Goal: Transaction & Acquisition: Obtain resource

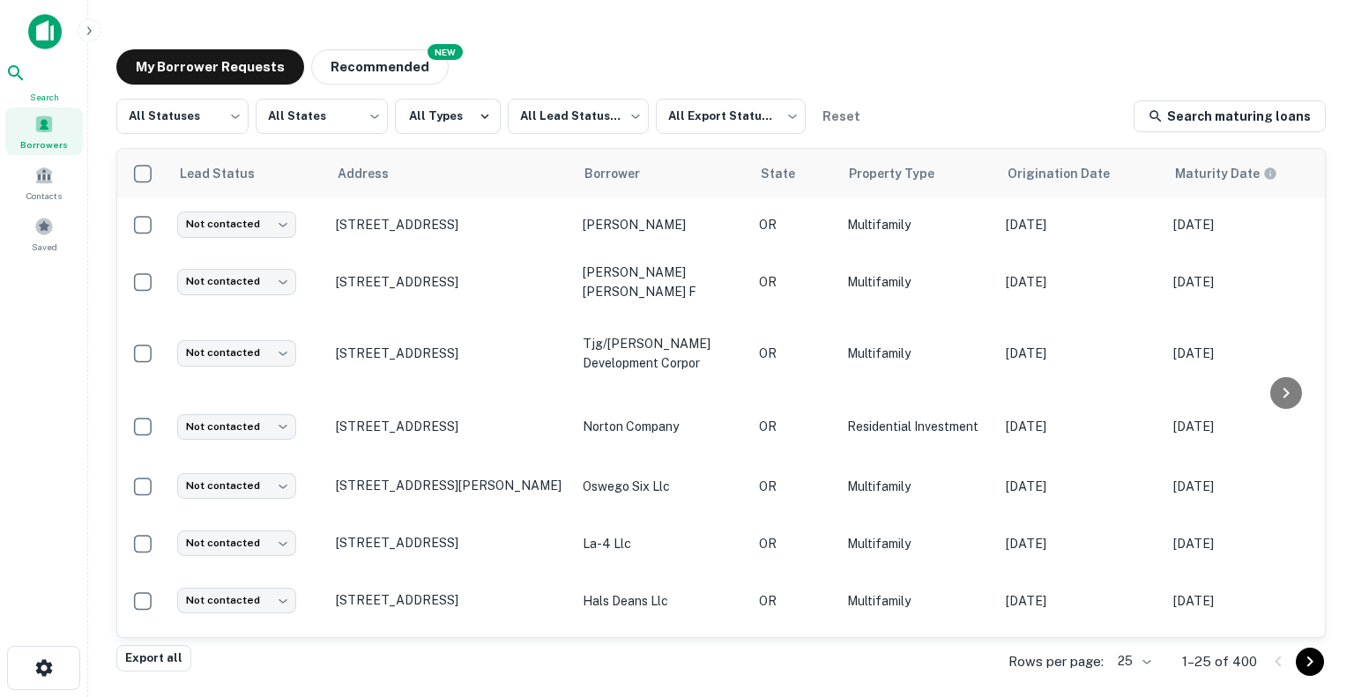
click at [39, 92] on span "Search" at bounding box center [44, 97] width 78 height 14
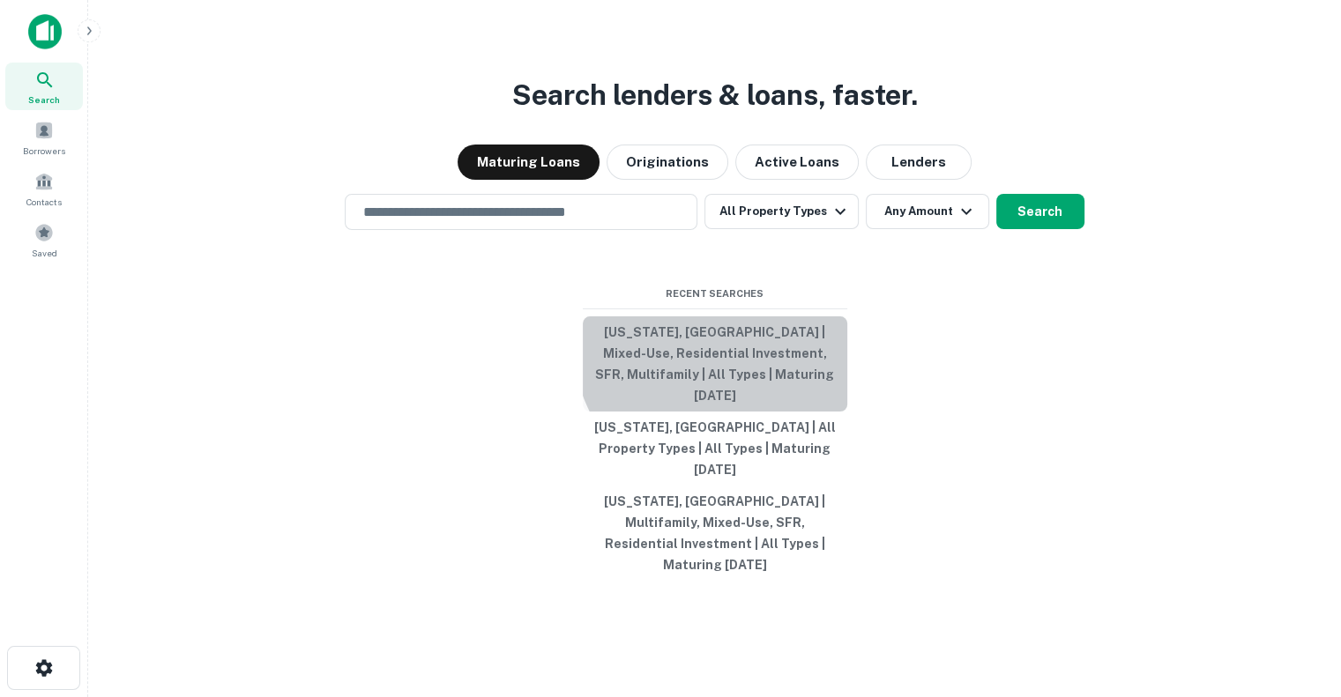
click at [733, 373] on button "[US_STATE], [GEOGRAPHIC_DATA] | Mixed-Use, Residential Investment, SFR, Multifa…" at bounding box center [715, 363] width 264 height 95
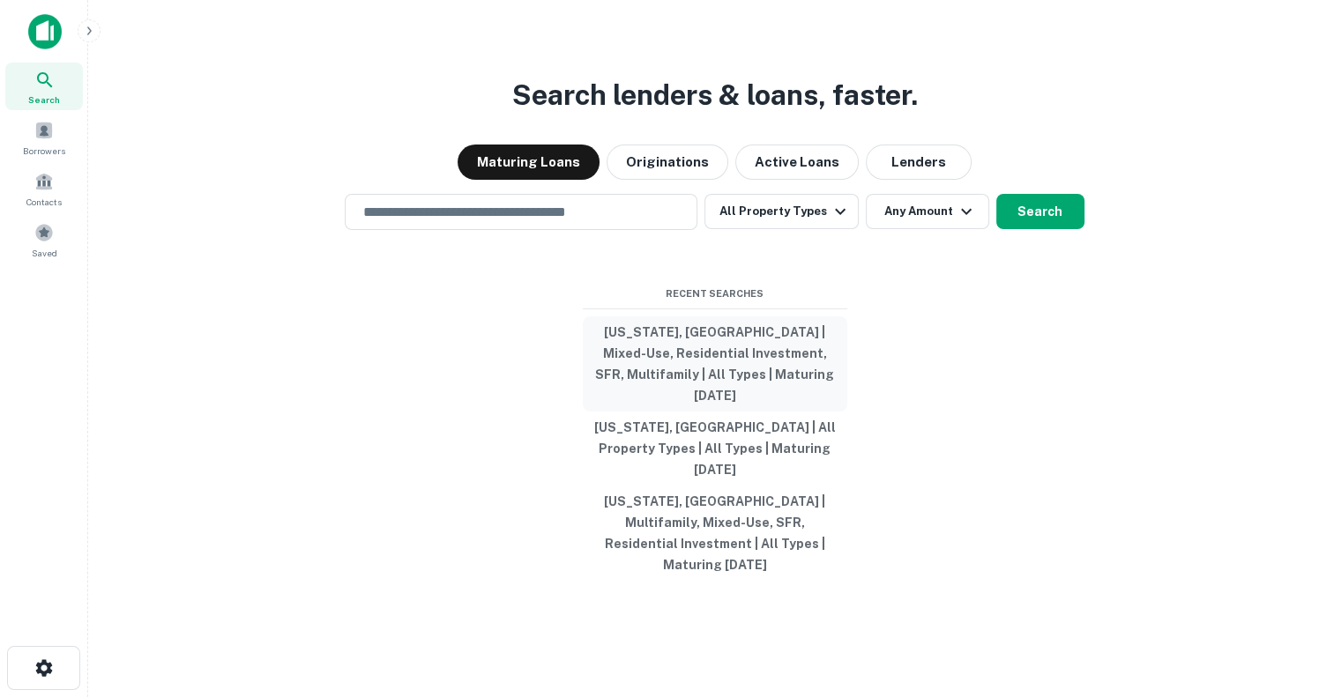
type input "**********"
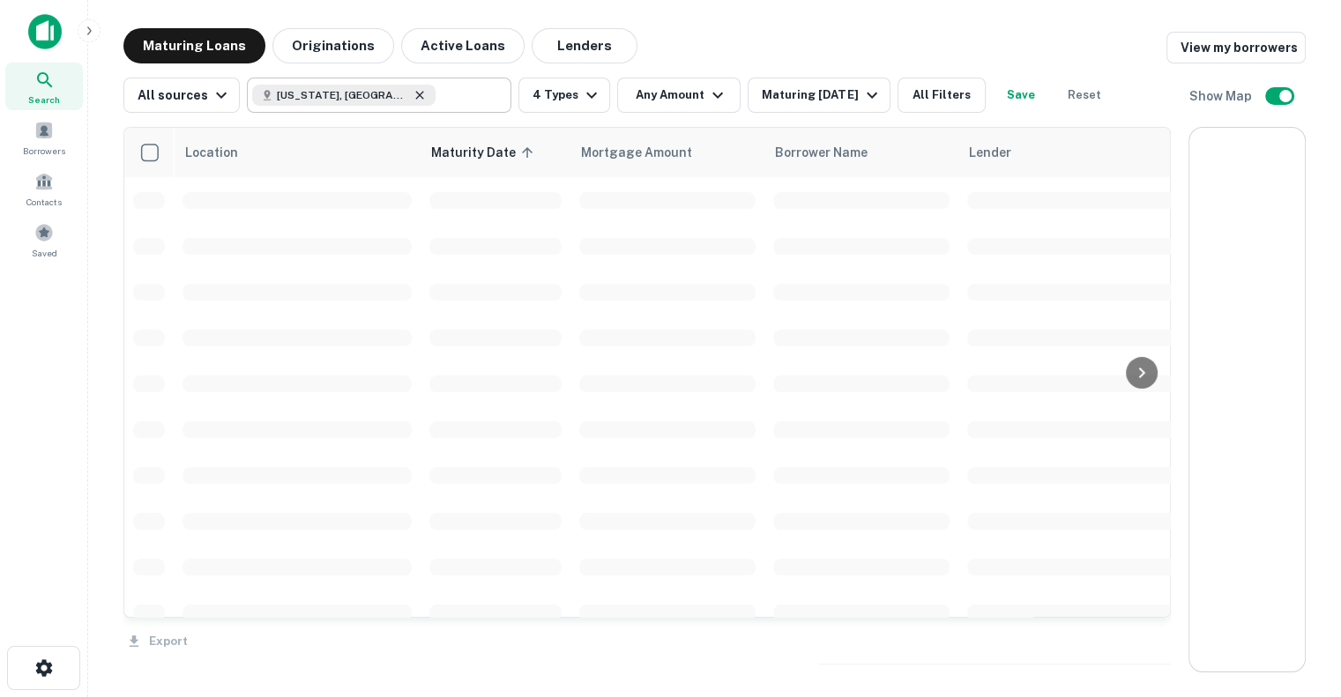
click at [413, 94] on icon at bounding box center [420, 95] width 14 height 14
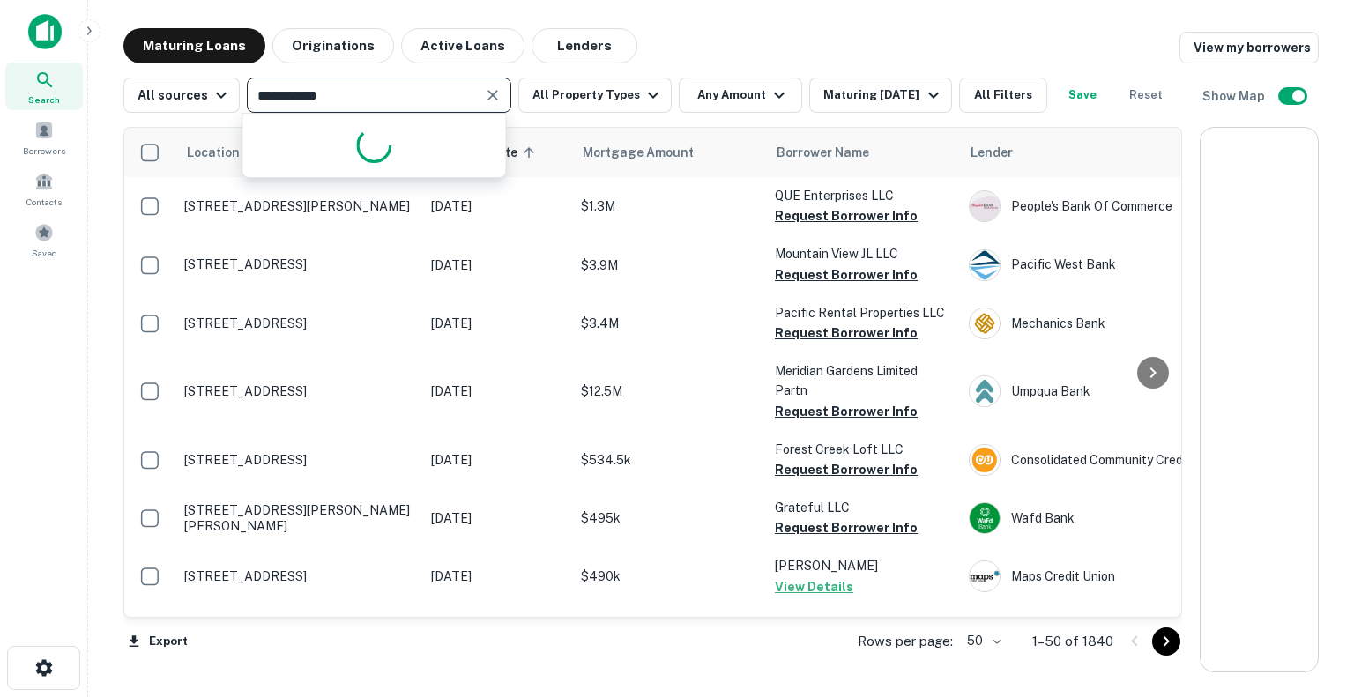
type input "**********"
click at [488, 91] on icon "Clear" at bounding box center [493, 95] width 18 height 18
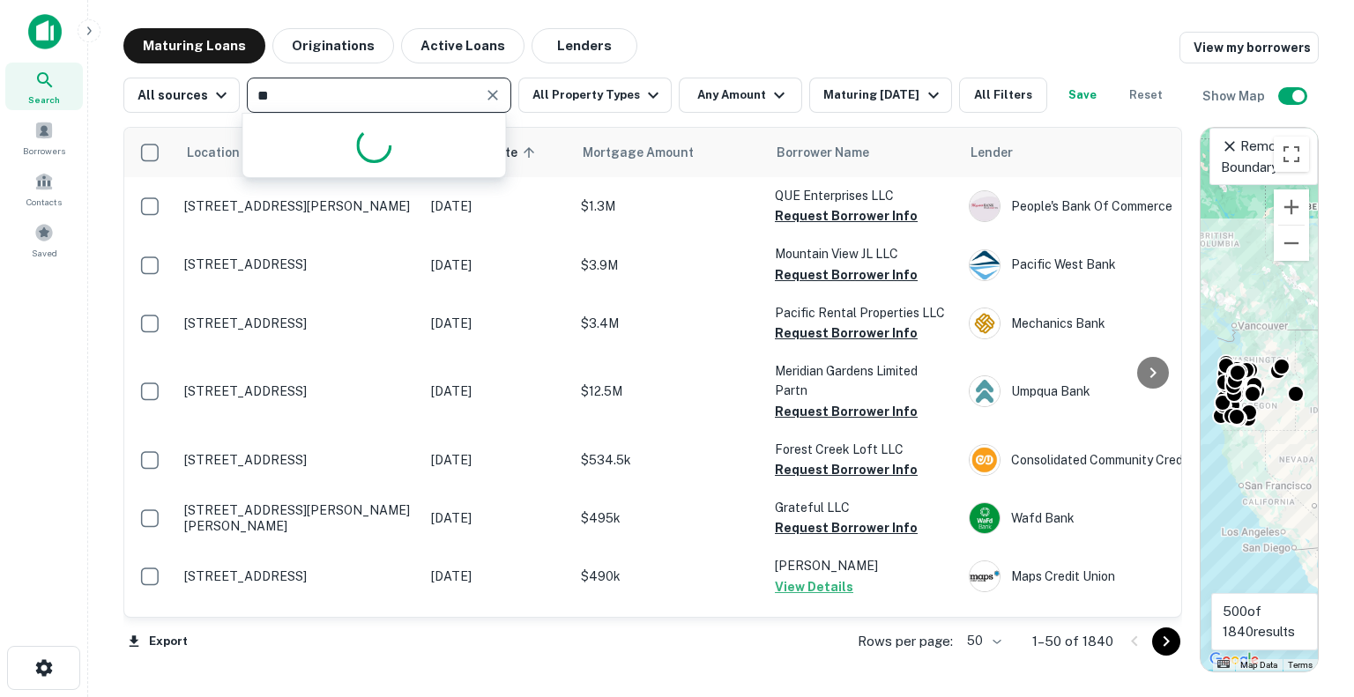
type input "*"
type input "*****"
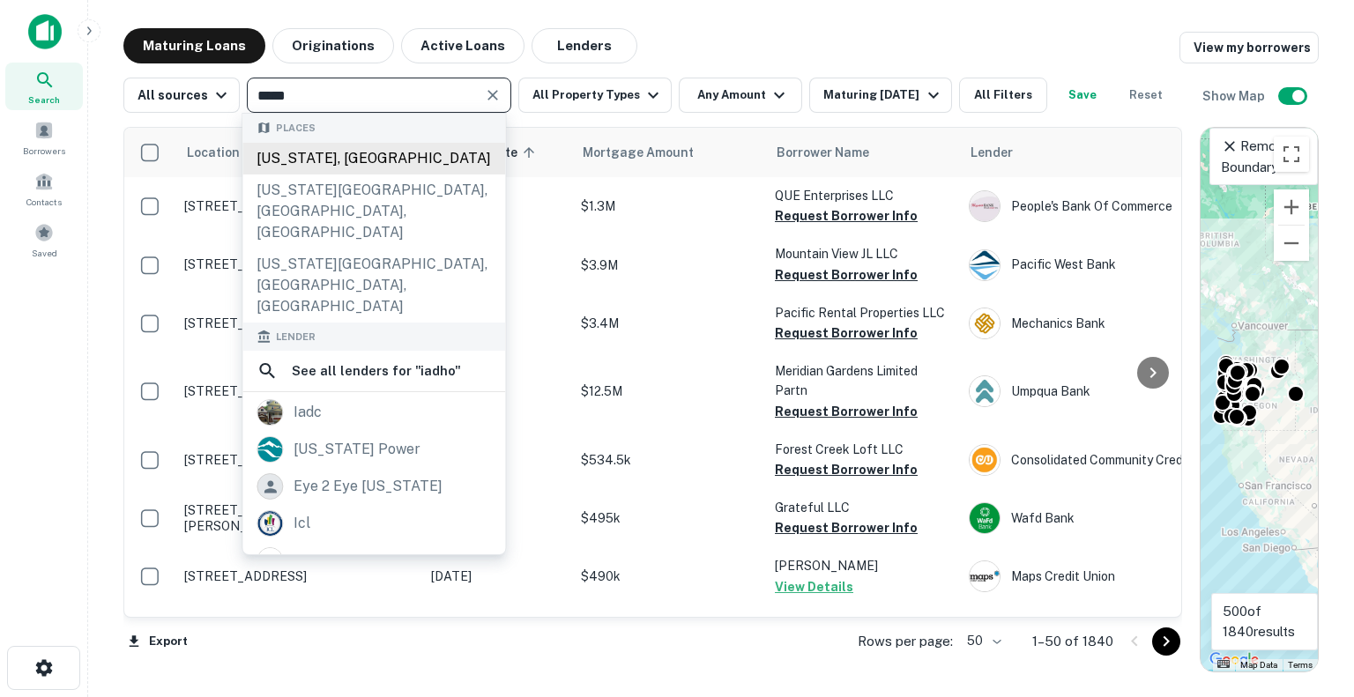
click at [360, 149] on div "[US_STATE], [GEOGRAPHIC_DATA]" at bounding box center [373, 159] width 263 height 32
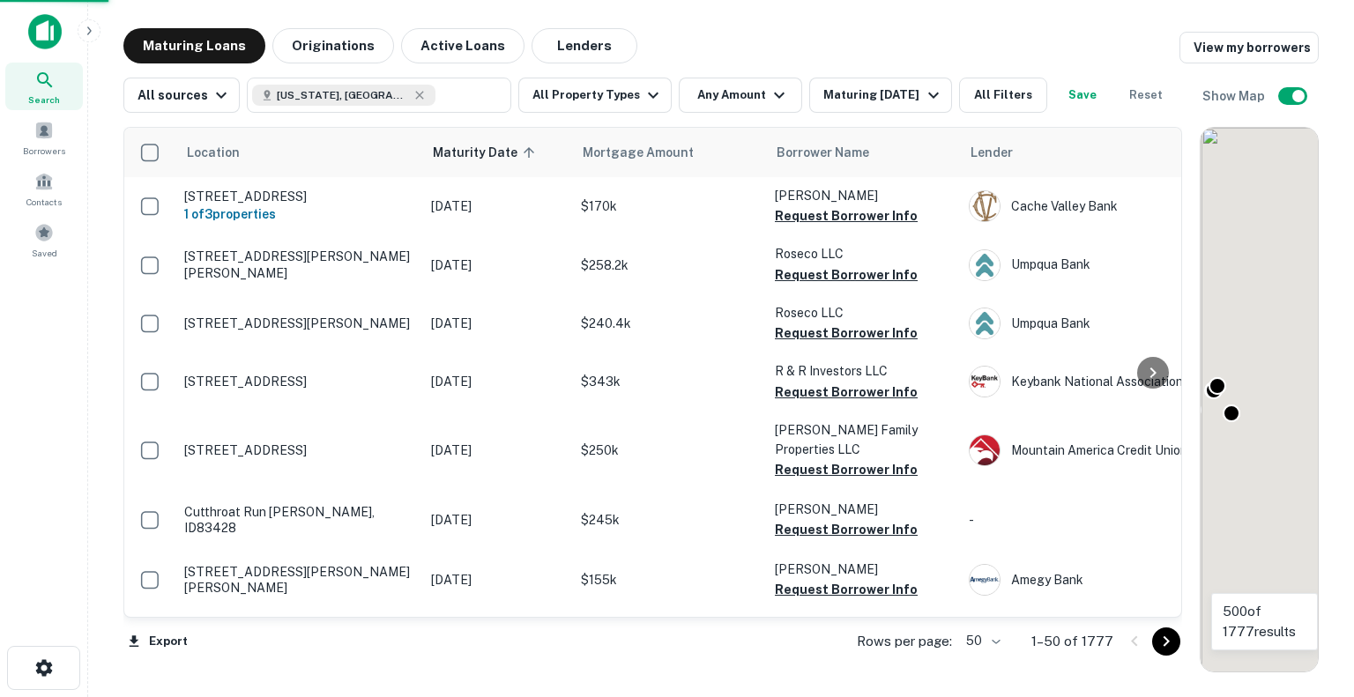
scroll to position [0, 423]
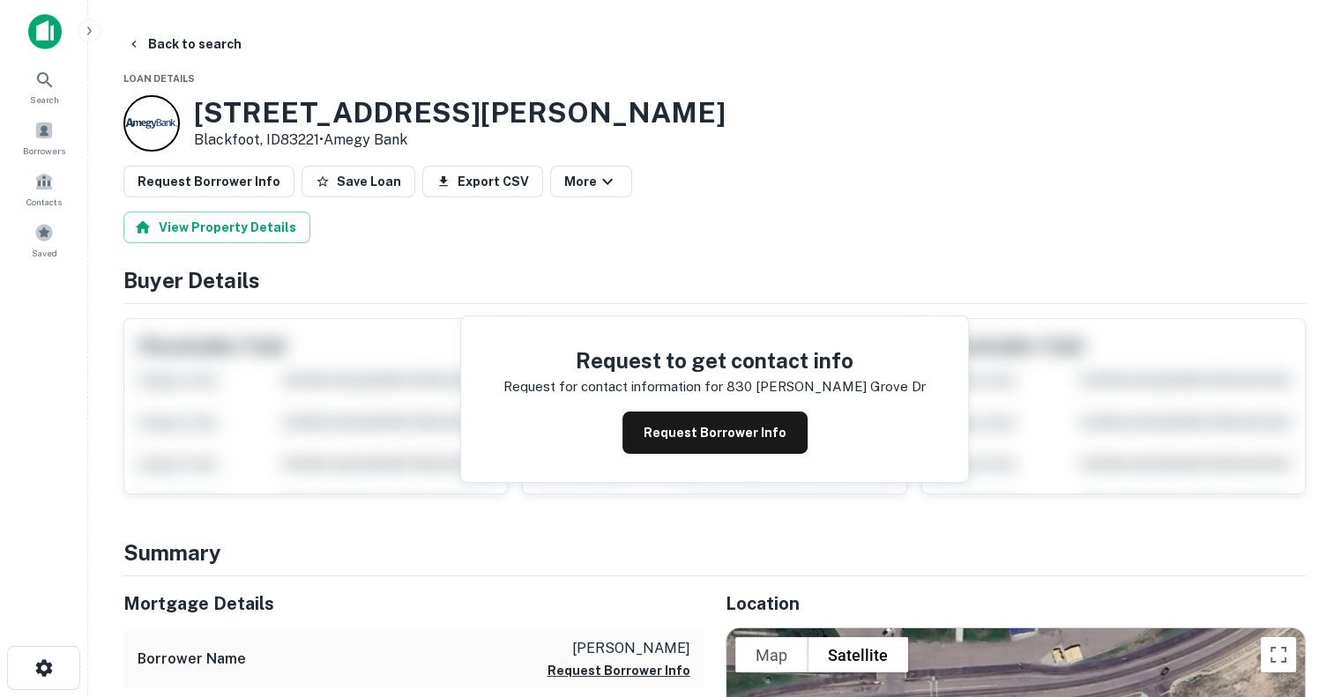
click at [853, 100] on div "[STREET_ADDRESS][PERSON_NAME][PERSON_NAME] • Amegy Bank" at bounding box center [714, 123] width 1182 height 56
click at [758, 424] on button "Request Borrower Info" at bounding box center [714, 433] width 185 height 42
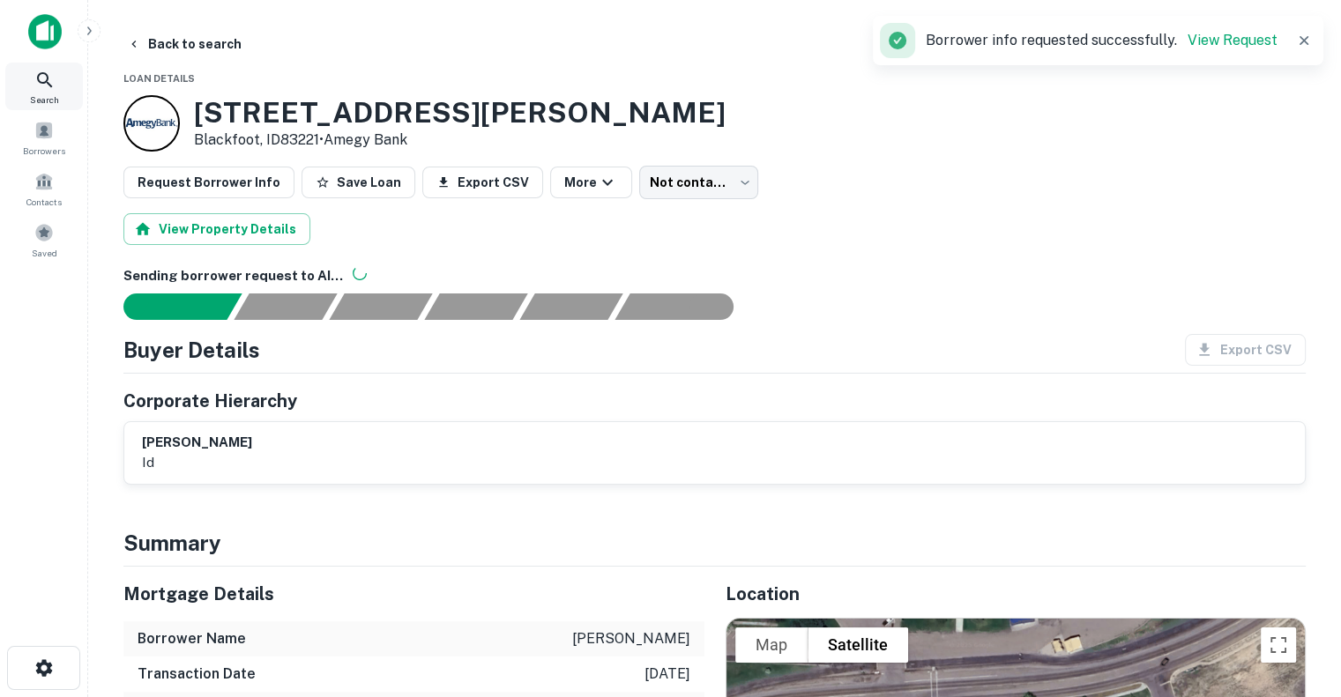
click at [42, 65] on div "Search Borrowers Contacts Saved" at bounding box center [44, 139] width 88 height 278
click at [43, 67] on div "Search" at bounding box center [44, 87] width 78 height 48
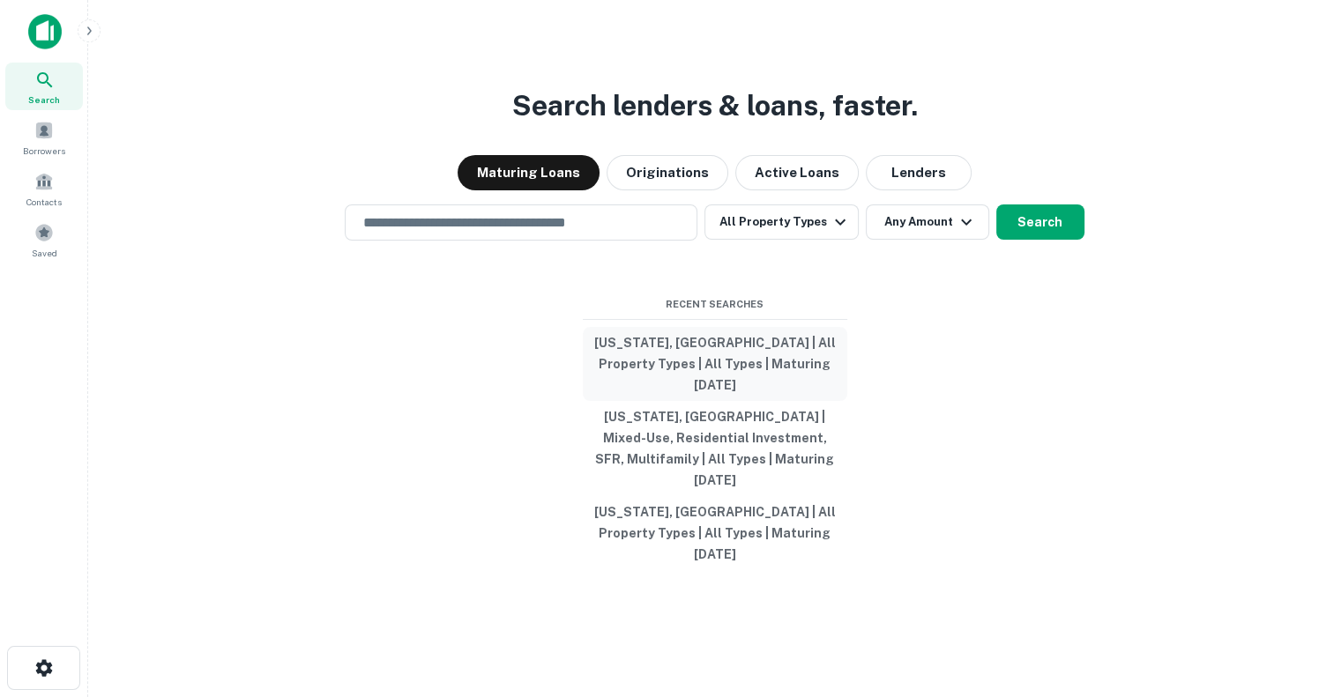
click at [694, 383] on button "Idaho, USA | All Property Types | All Types | Maturing In 6 Months" at bounding box center [715, 364] width 264 height 74
type input "**********"
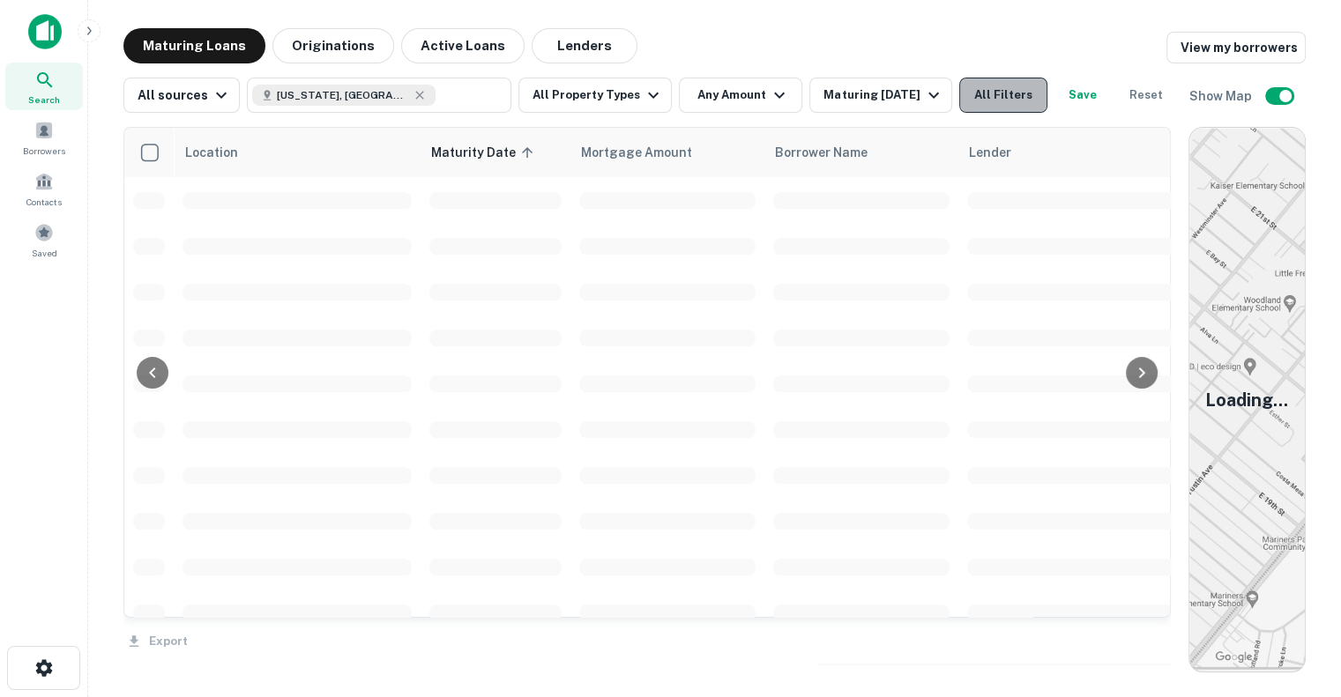
click at [1011, 87] on button "All Filters" at bounding box center [1003, 95] width 88 height 35
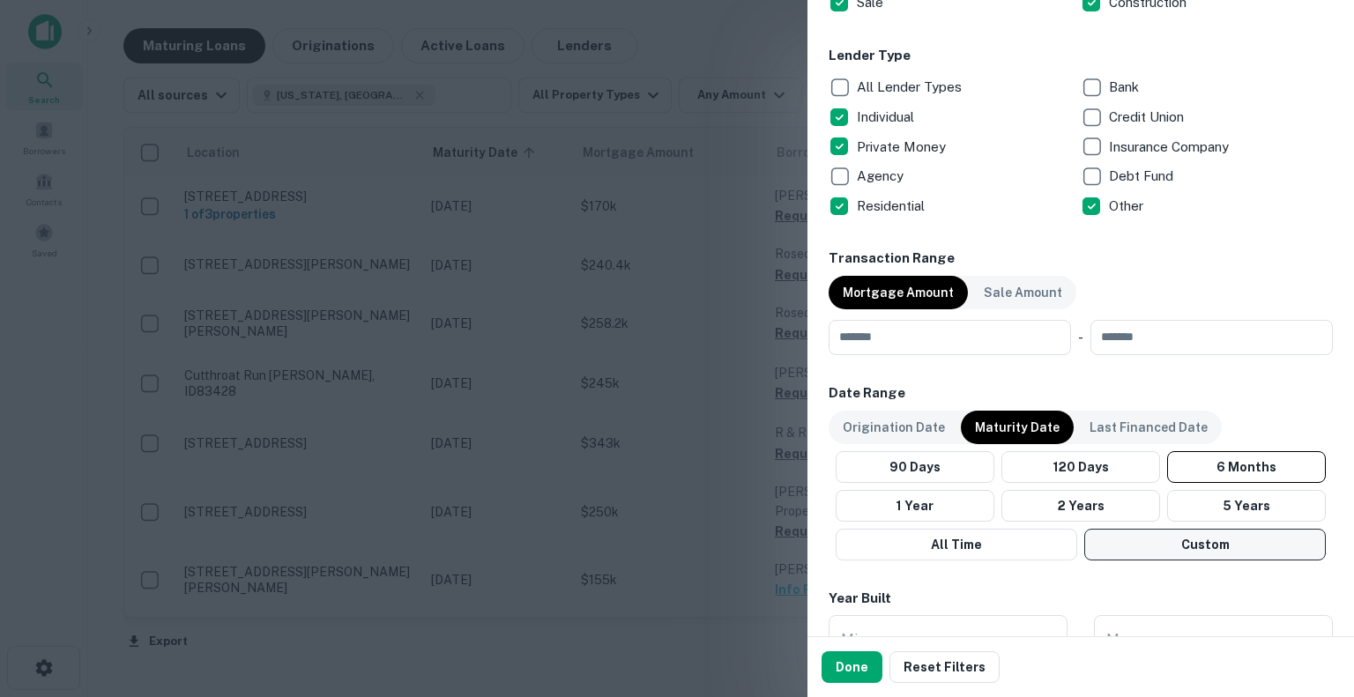
scroll to position [793, 0]
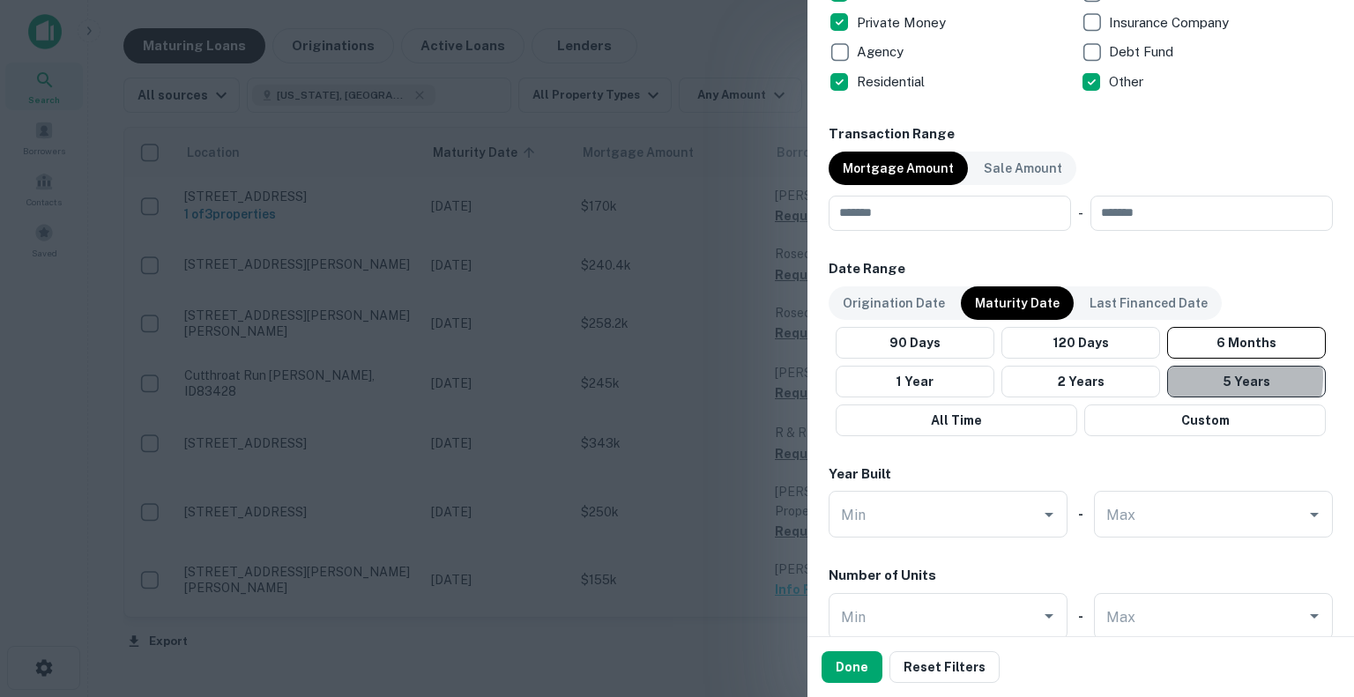
click at [1222, 376] on button "5 Years" at bounding box center [1246, 382] width 159 height 32
click at [843, 296] on p "Origination Date" at bounding box center [894, 303] width 102 height 19
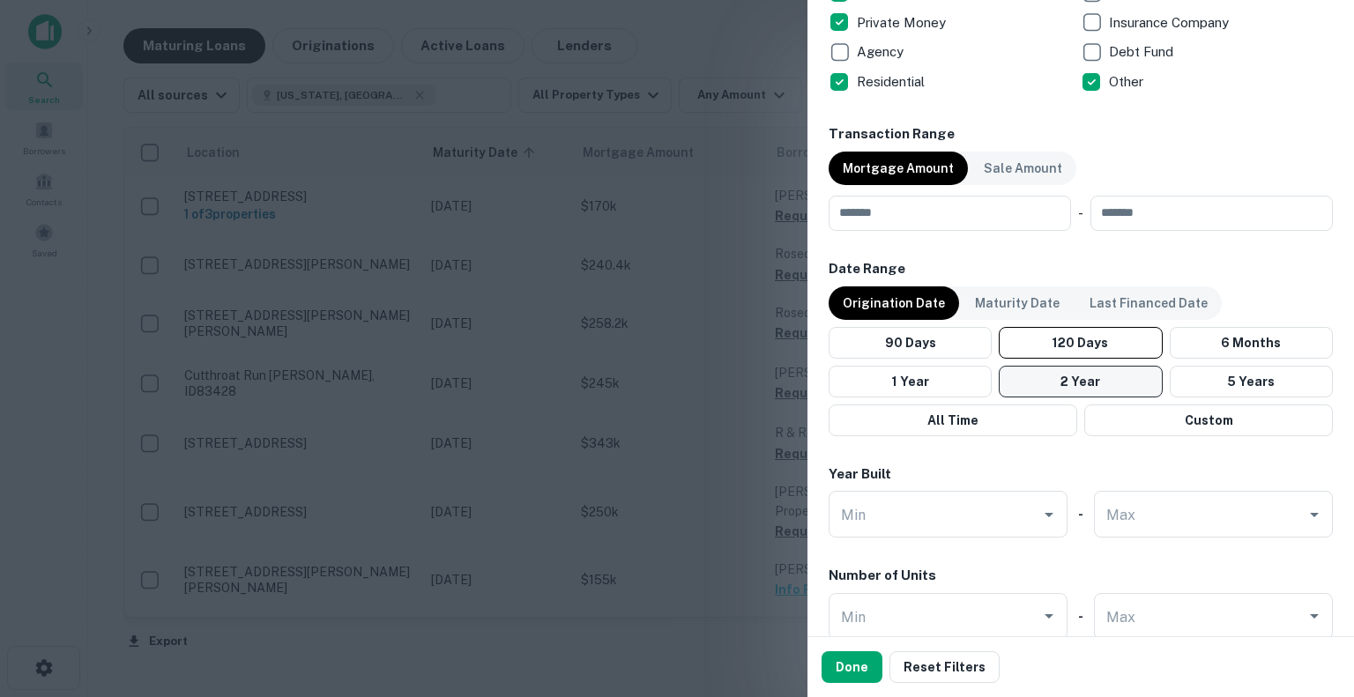
click at [1066, 373] on button "2 Year" at bounding box center [1080, 382] width 163 height 32
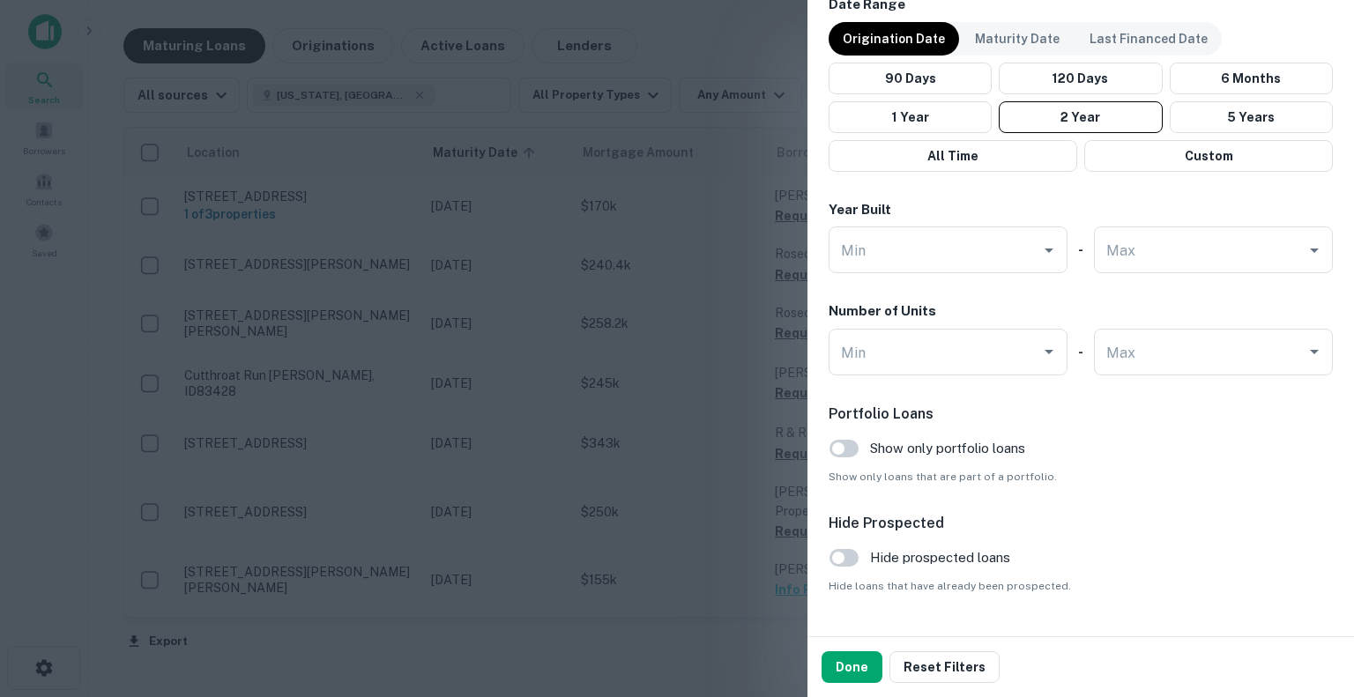
click at [851, 666] on button "Done" at bounding box center [852, 667] width 61 height 32
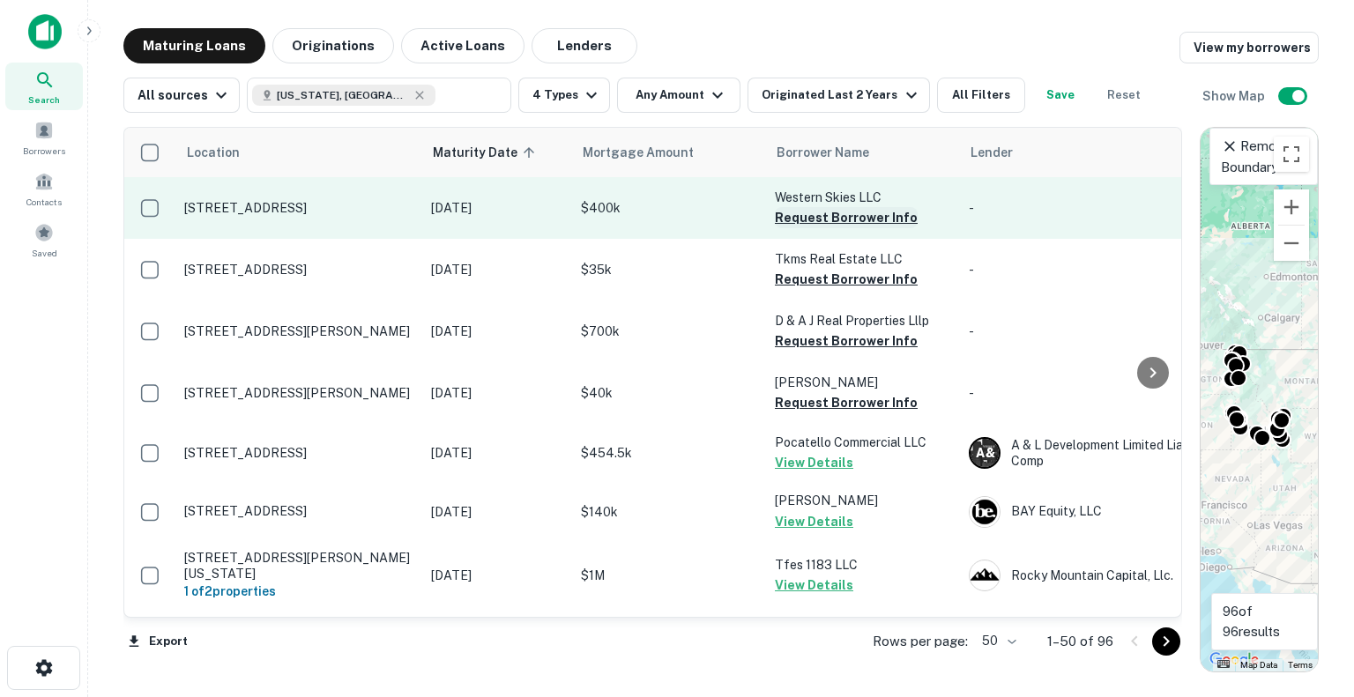
click at [808, 211] on button "Request Borrower Info" at bounding box center [846, 217] width 143 height 21
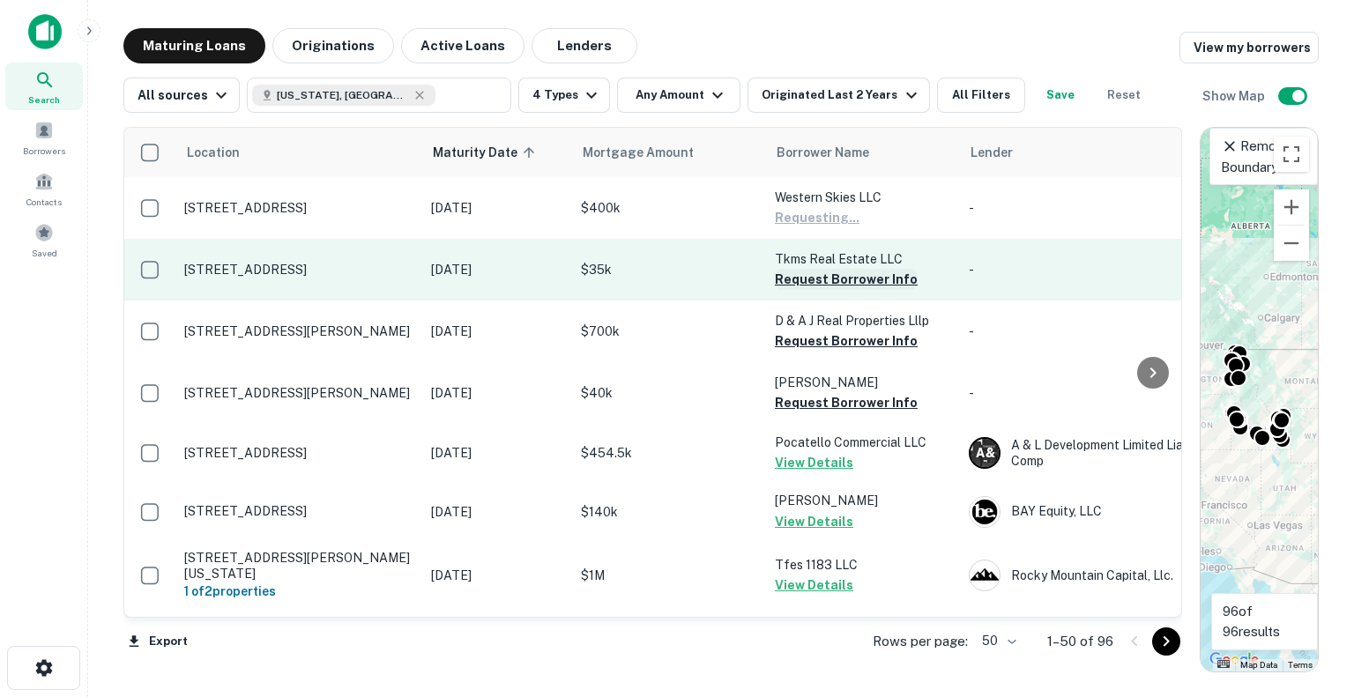
click at [800, 277] on button "Request Borrower Info" at bounding box center [846, 279] width 143 height 21
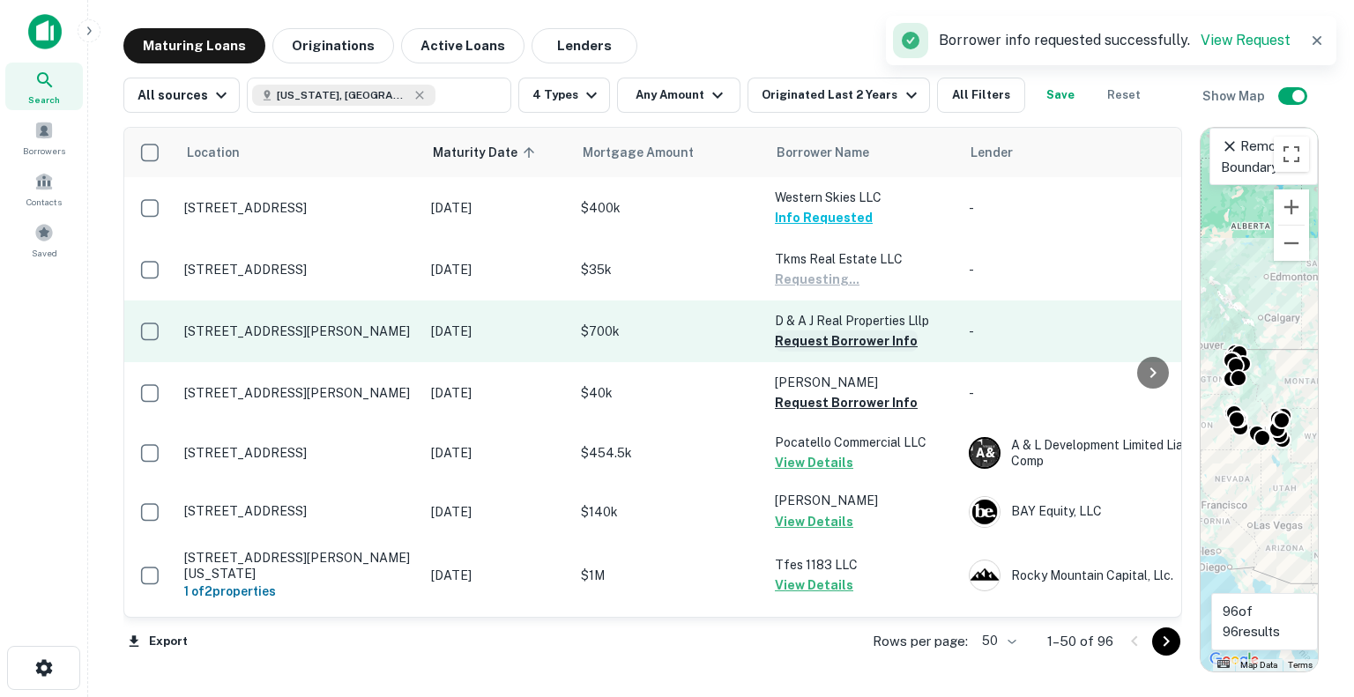
click at [790, 341] on button "Request Borrower Info" at bounding box center [846, 341] width 143 height 21
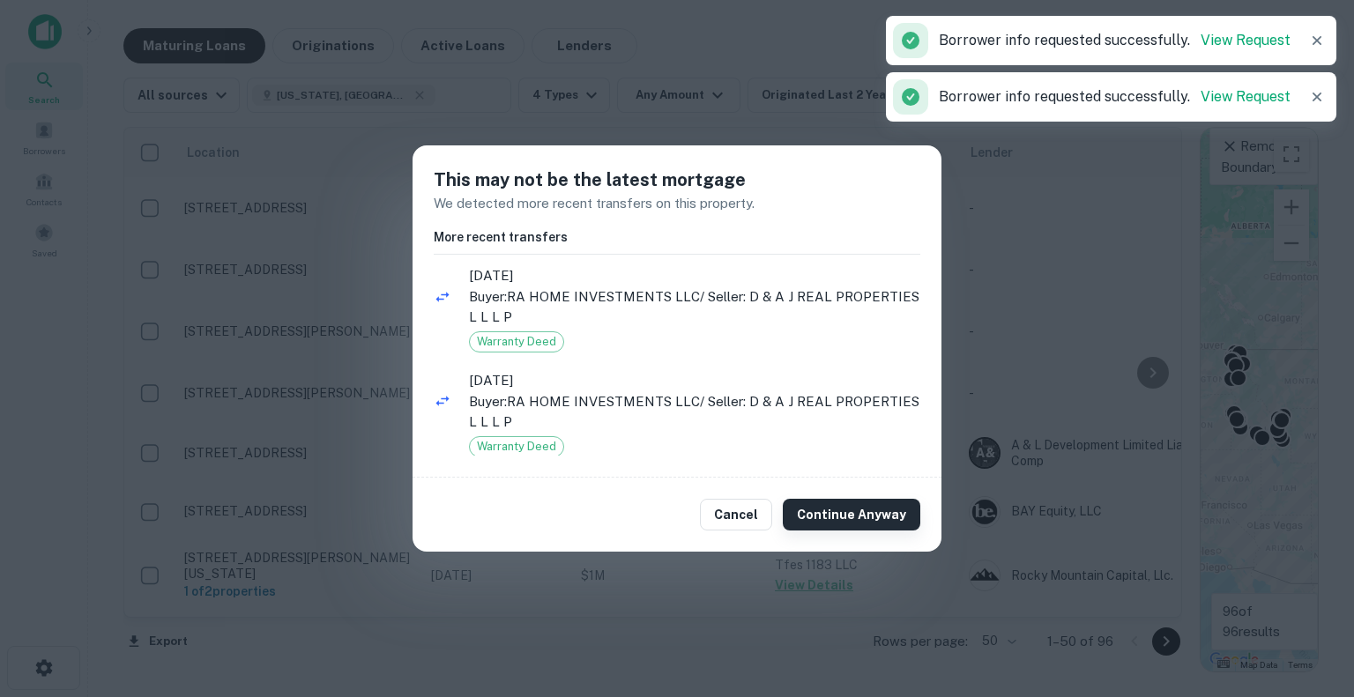
click at [843, 500] on button "Continue Anyway" at bounding box center [852, 515] width 138 height 32
click at [839, 508] on button "Continue Anyway" at bounding box center [852, 515] width 138 height 32
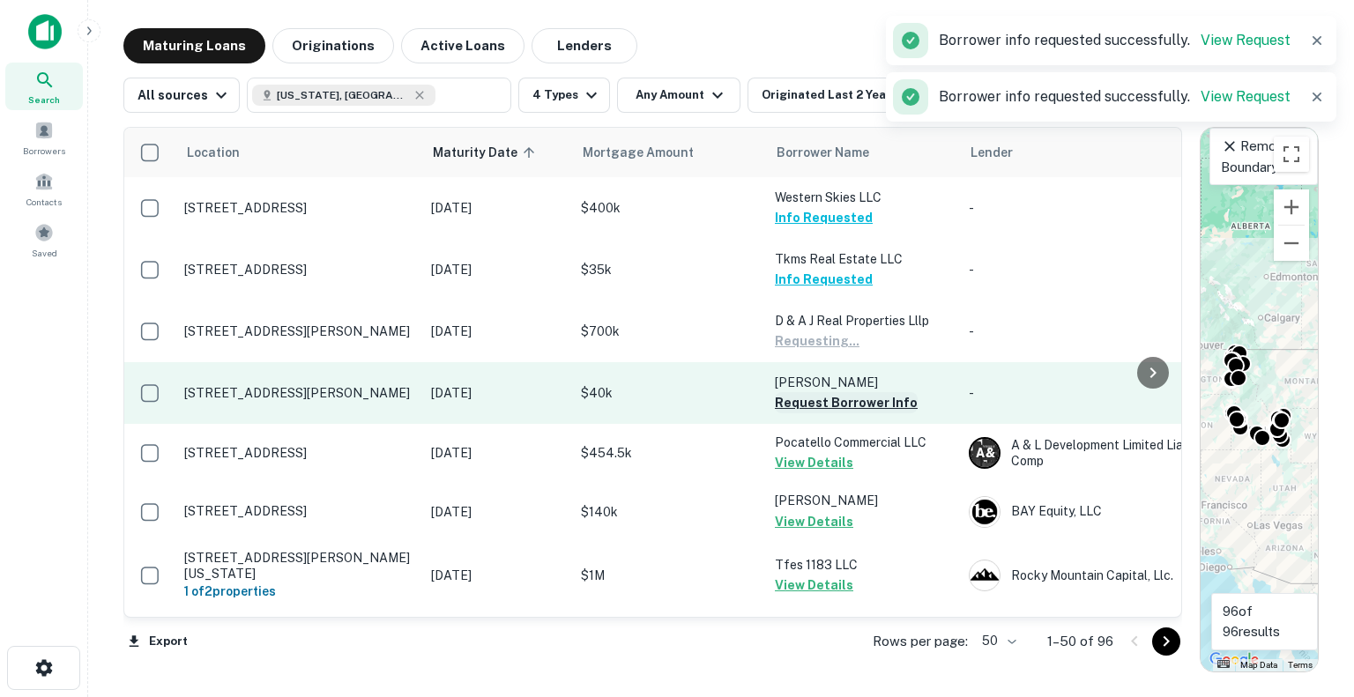
click at [823, 397] on button "Request Borrower Info" at bounding box center [846, 402] width 143 height 21
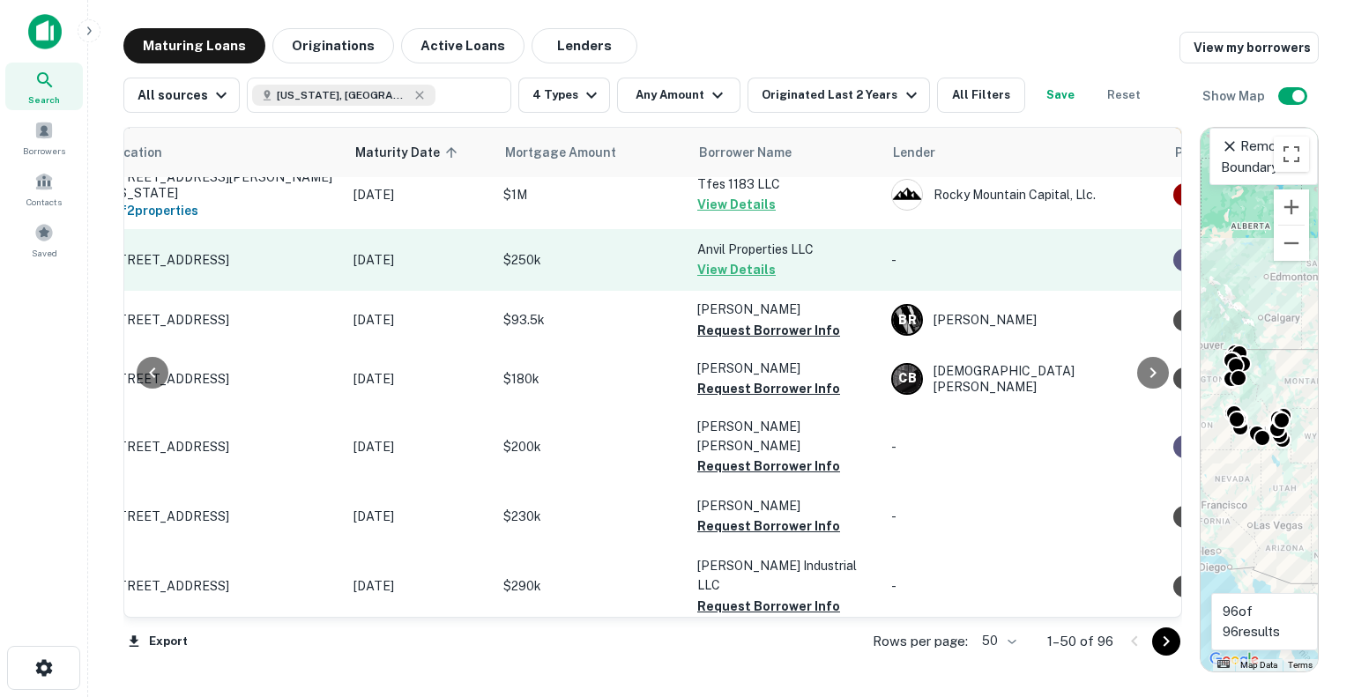
scroll to position [353, 78]
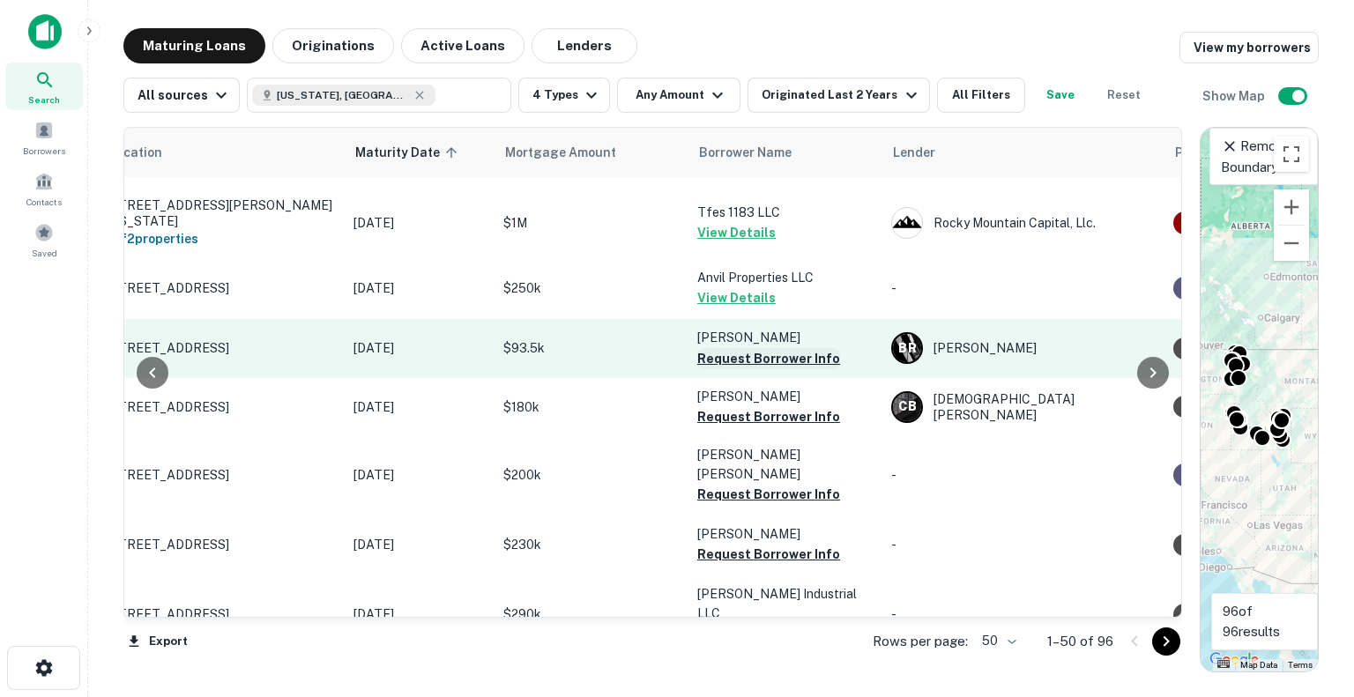
click at [755, 355] on button "Request Borrower Info" at bounding box center [768, 358] width 143 height 21
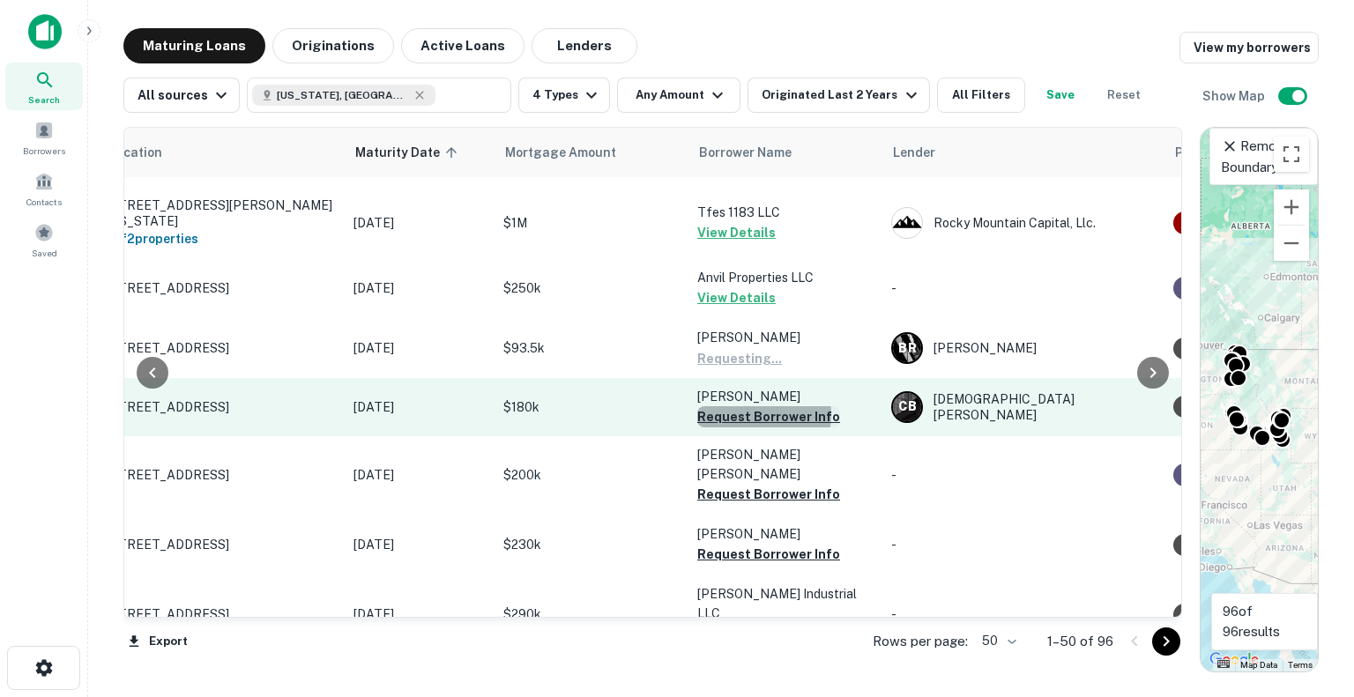
click at [749, 415] on button "Request Borrower Info" at bounding box center [768, 416] width 143 height 21
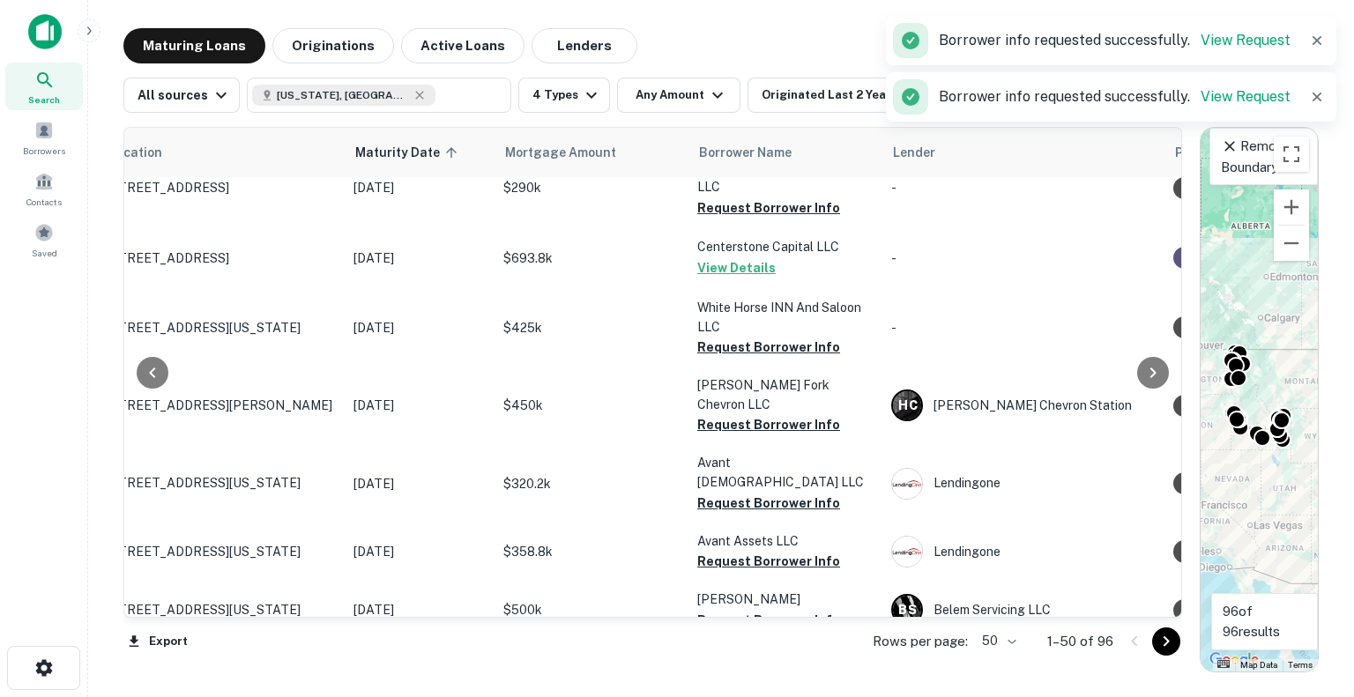
scroll to position [793, 78]
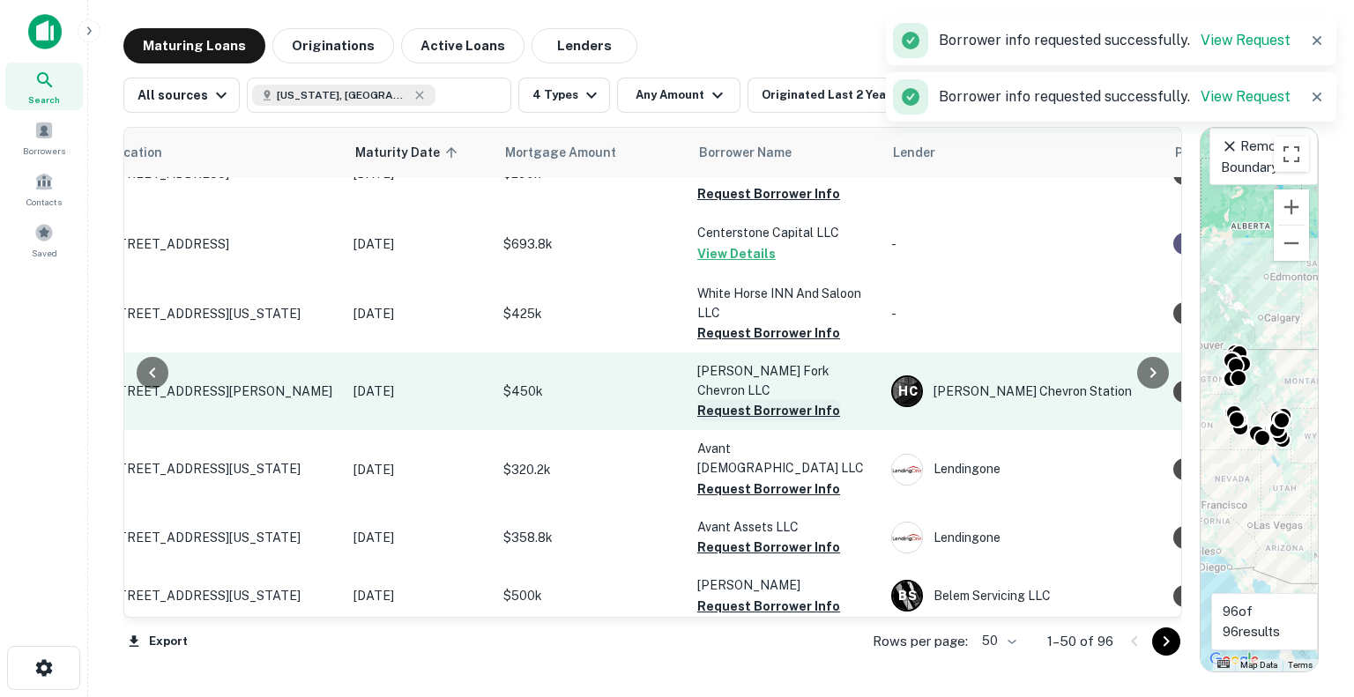
click at [757, 400] on button "Request Borrower Info" at bounding box center [768, 410] width 143 height 21
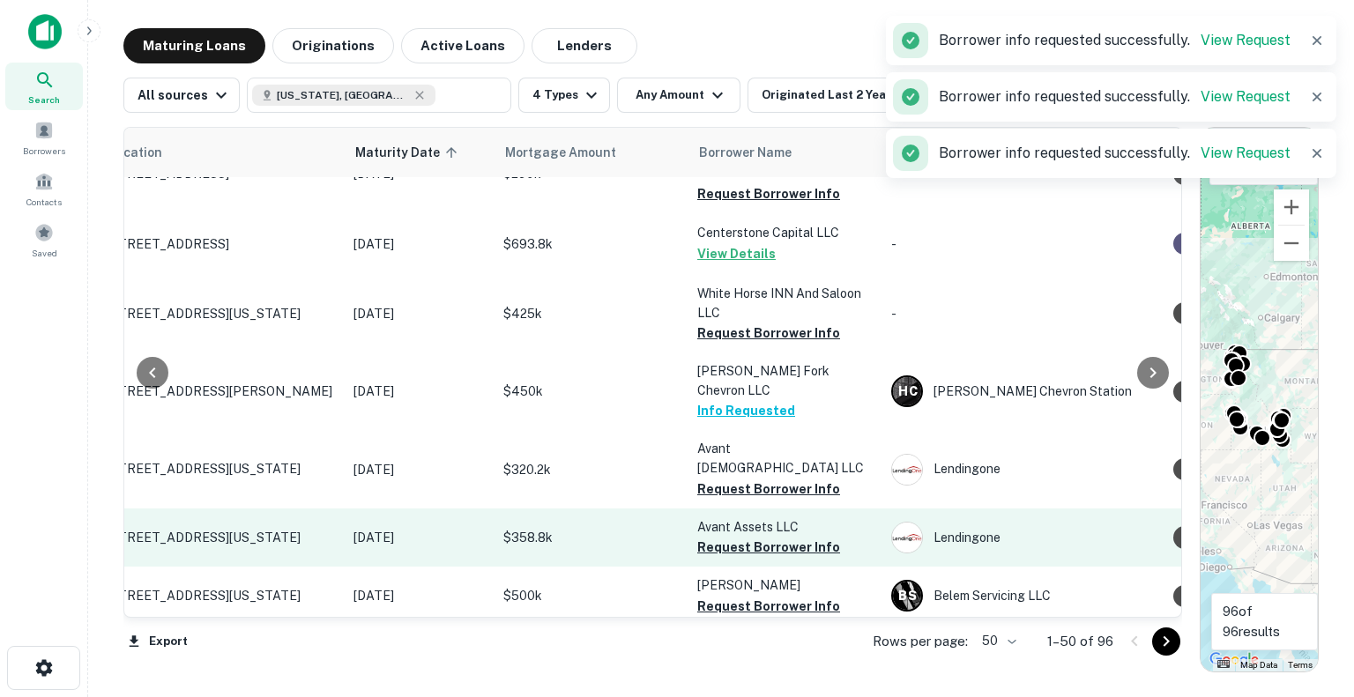
drag, startPoint x: 751, startPoint y: 415, endPoint x: 746, endPoint y: 443, distance: 28.7
click at [750, 479] on button "Request Borrower Info" at bounding box center [768, 489] width 143 height 21
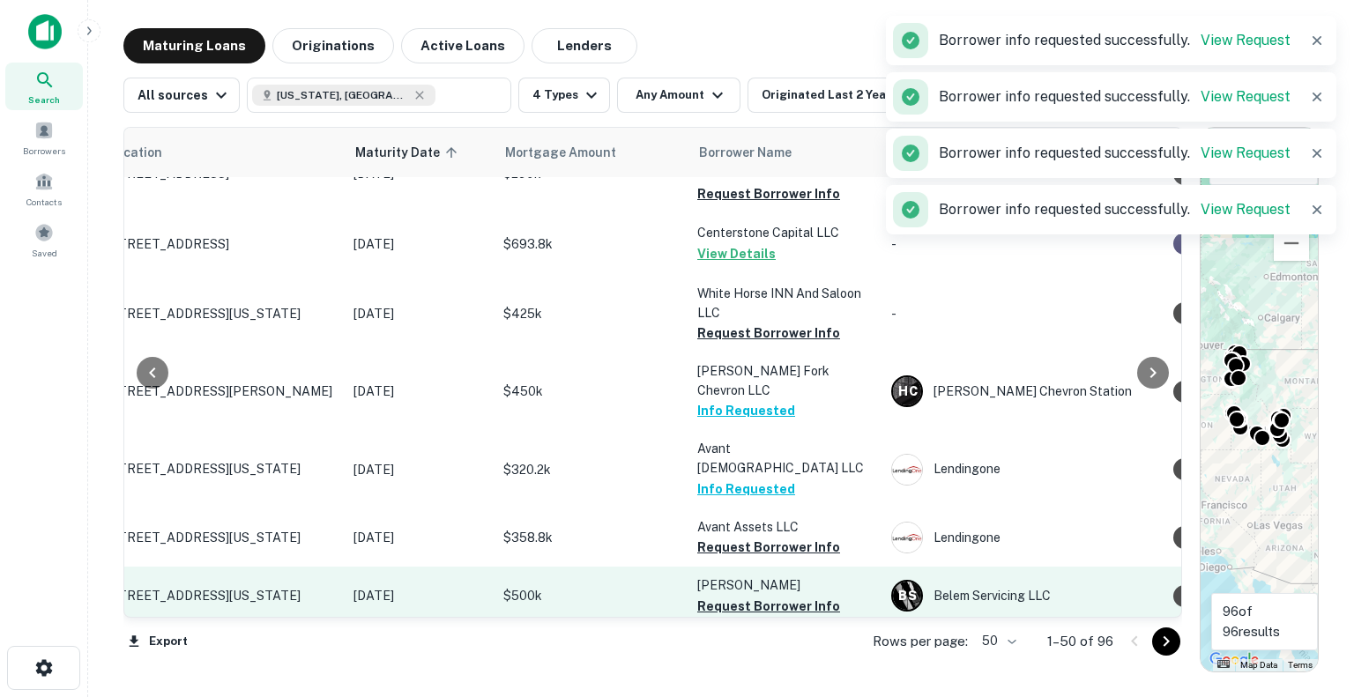
click at [741, 596] on button "Request Borrower Info" at bounding box center [768, 606] width 143 height 21
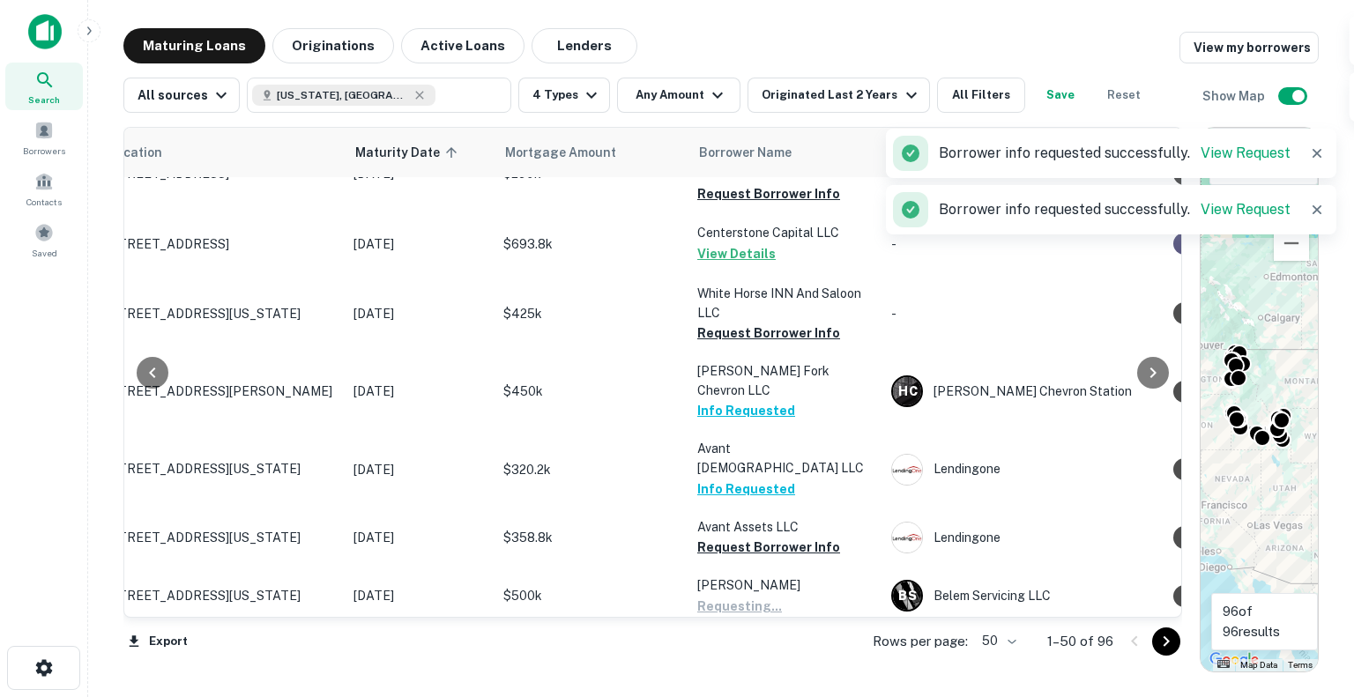
scroll to position [882, 78]
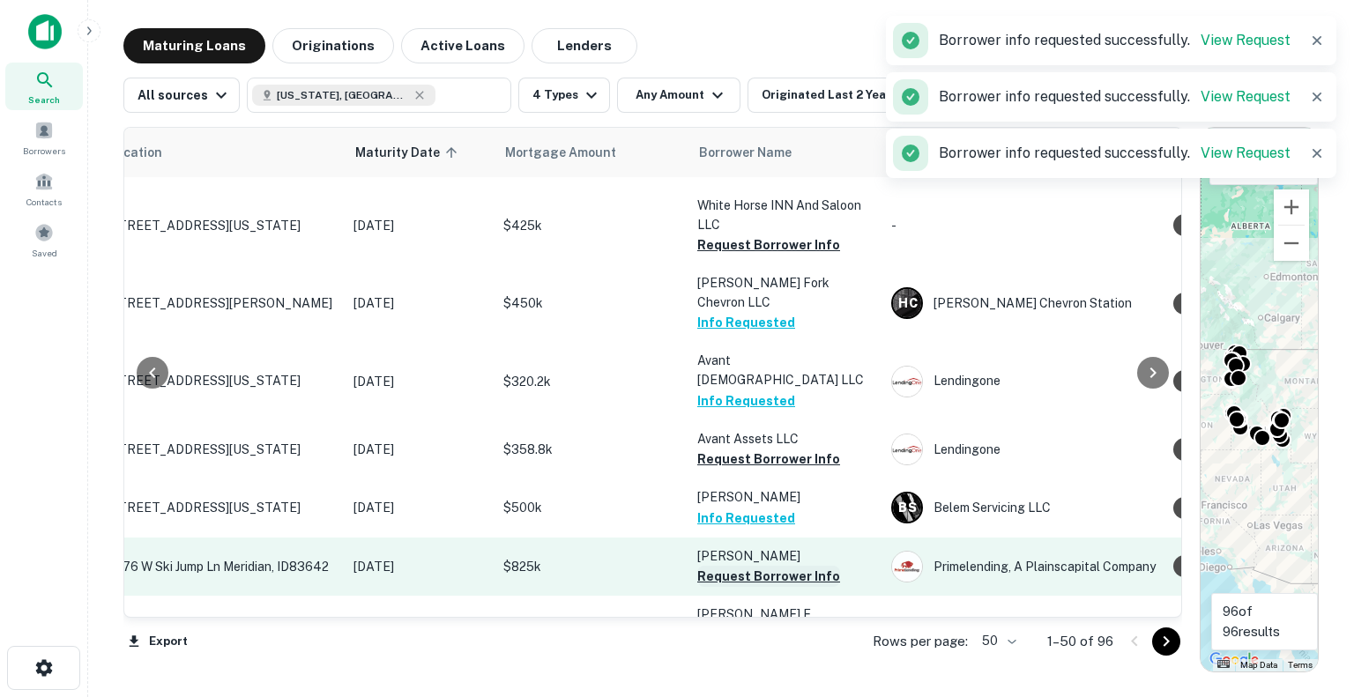
click at [755, 566] on button "Request Borrower Info" at bounding box center [768, 576] width 143 height 21
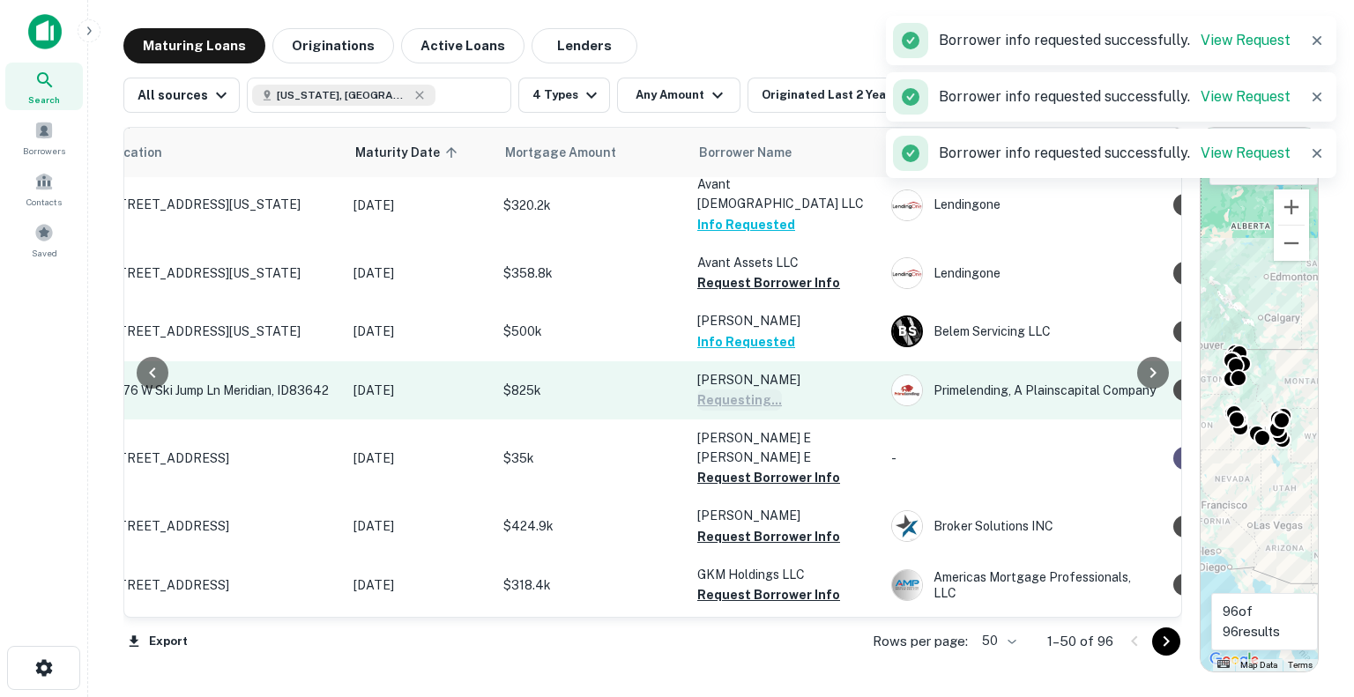
scroll to position [1146, 78]
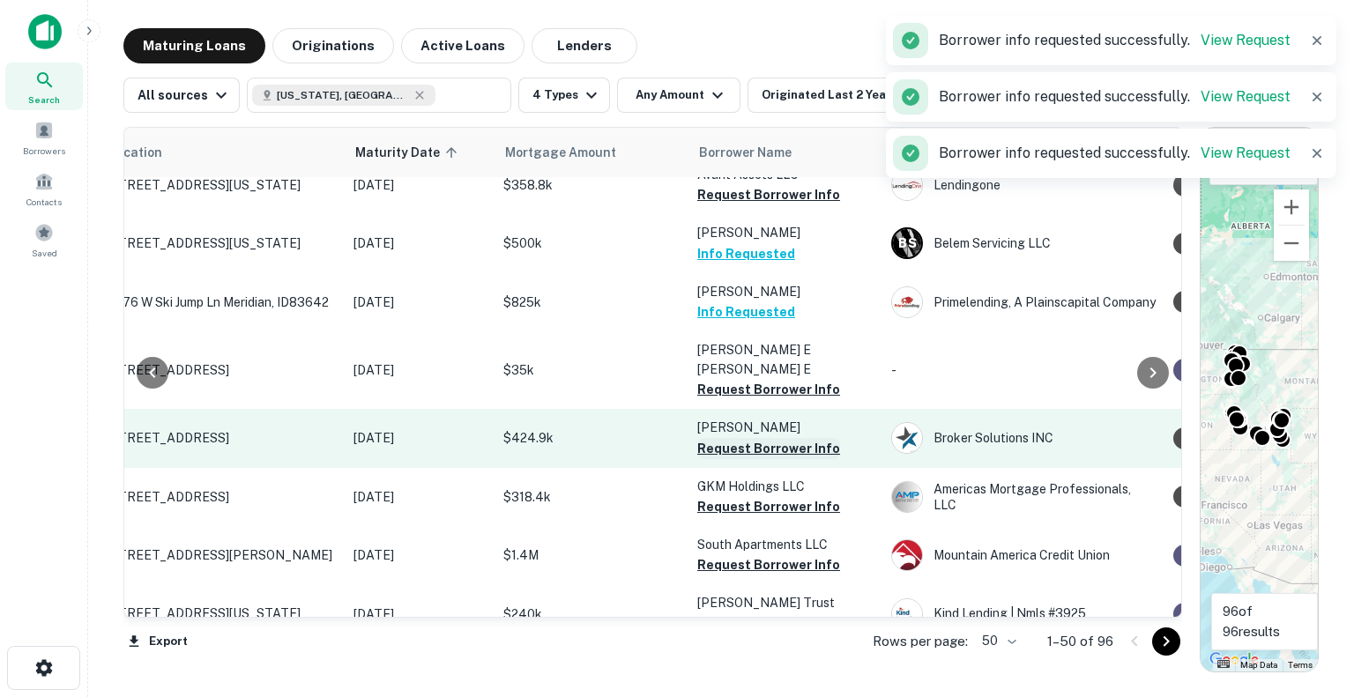
click at [781, 438] on button "Request Borrower Info" at bounding box center [768, 448] width 143 height 21
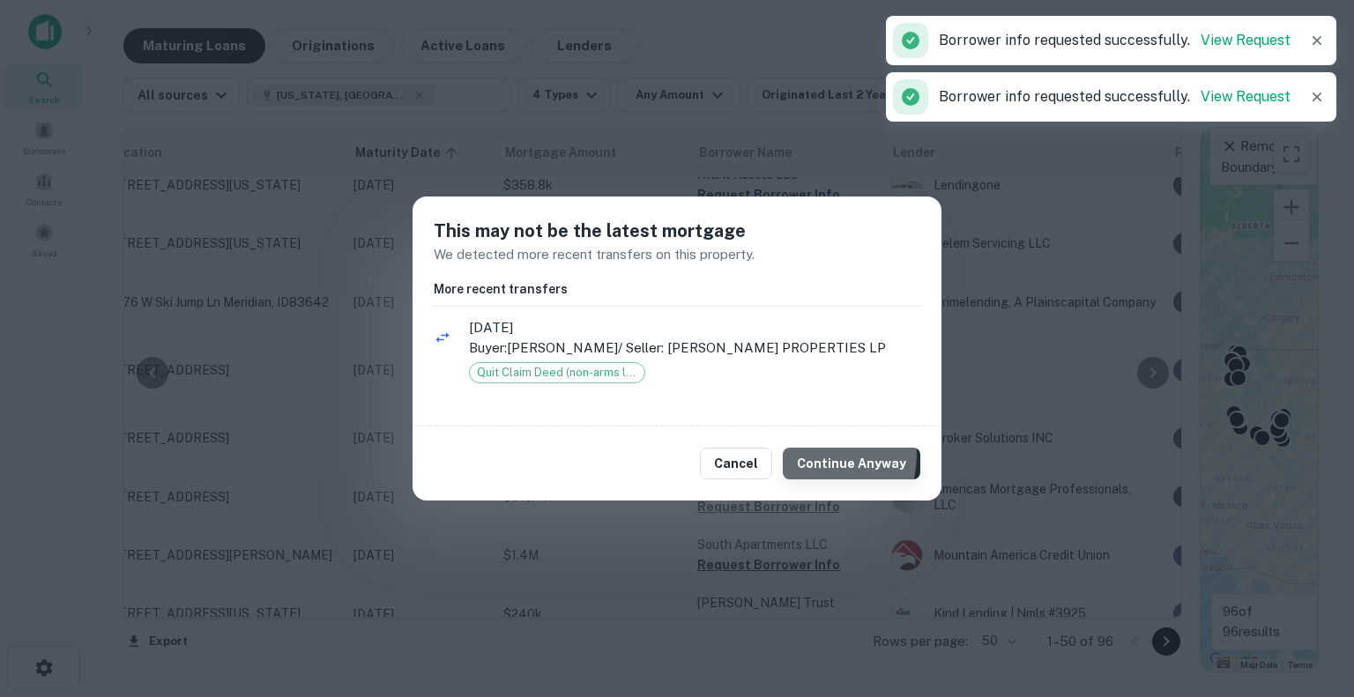
click at [804, 454] on button "Continue Anyway" at bounding box center [852, 464] width 138 height 32
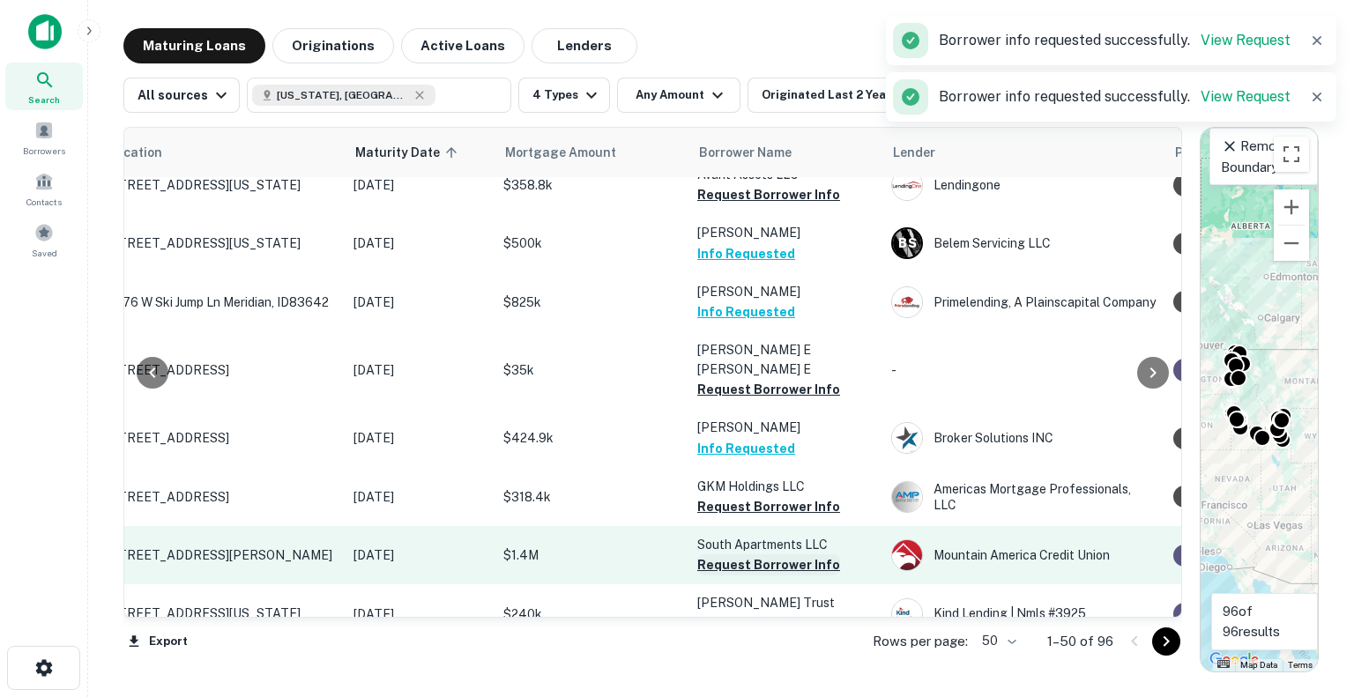
click at [779, 555] on button "Request Borrower Info" at bounding box center [768, 565] width 143 height 21
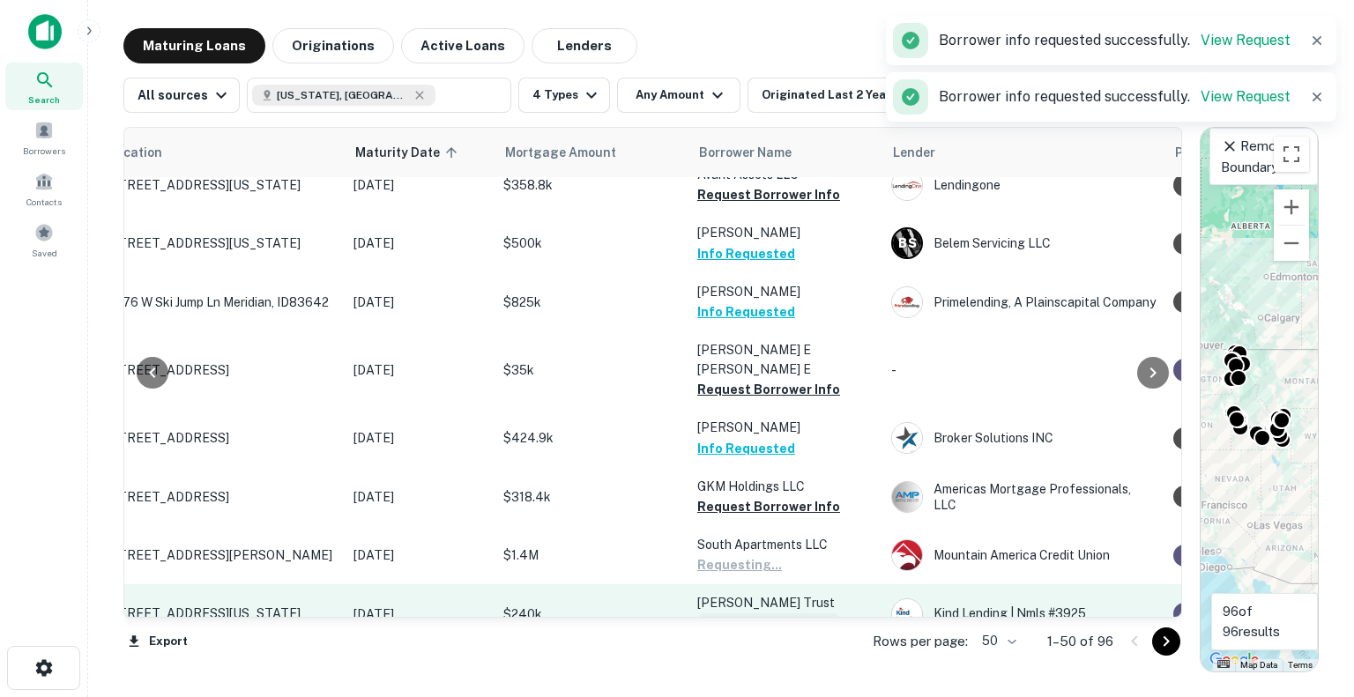
click at [765, 614] on button "Request Borrower Info" at bounding box center [768, 624] width 143 height 21
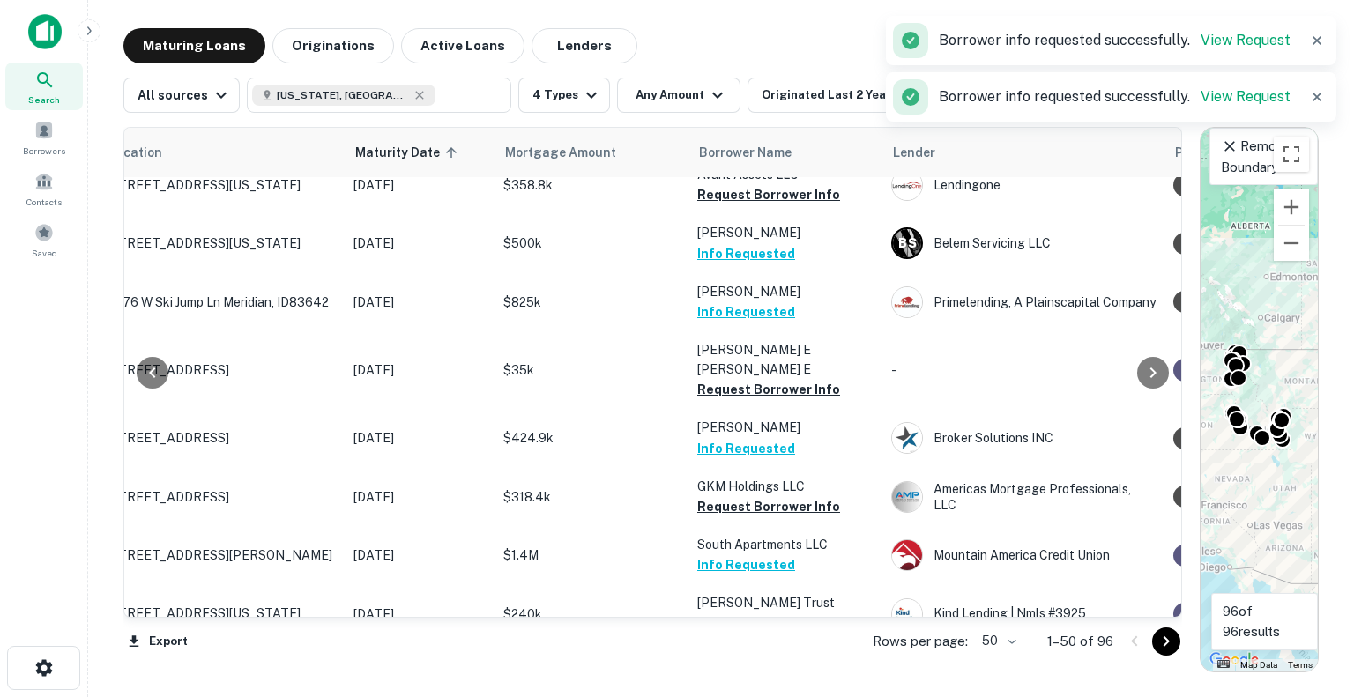
click at [758, 675] on button "Request Borrower Info" at bounding box center [768, 685] width 143 height 21
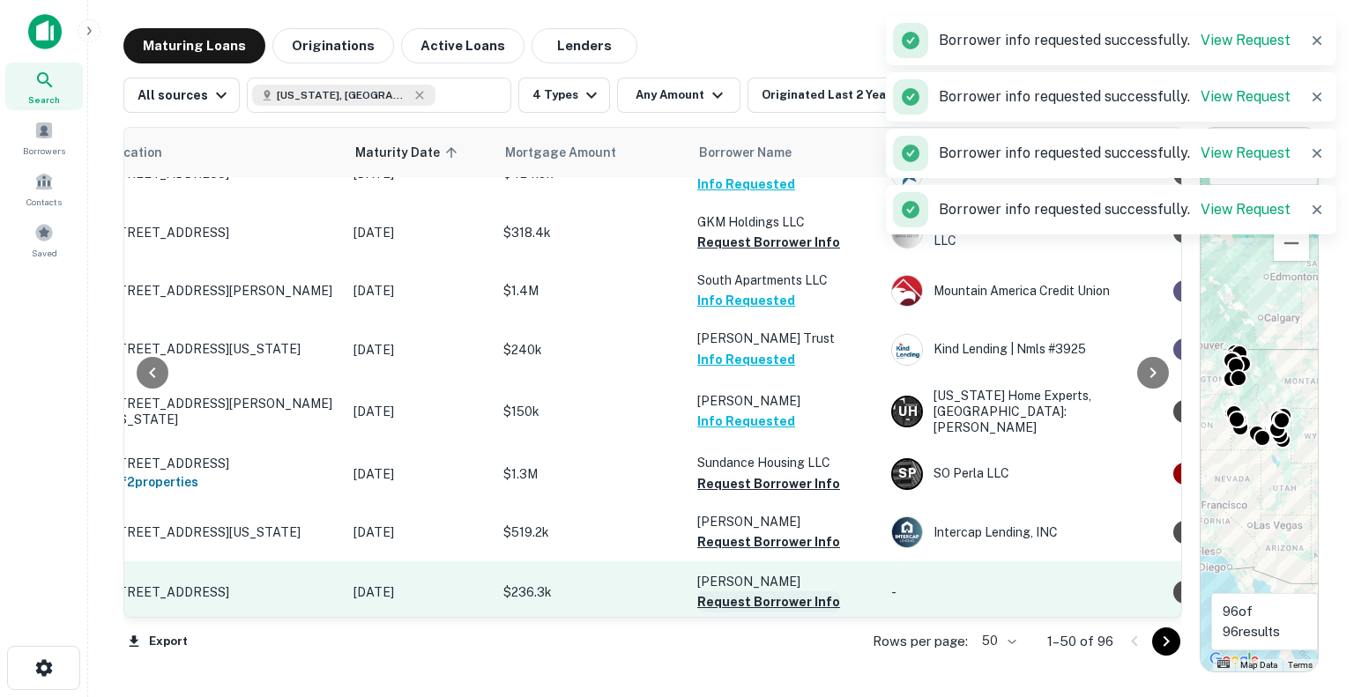
scroll to position [1499, 78]
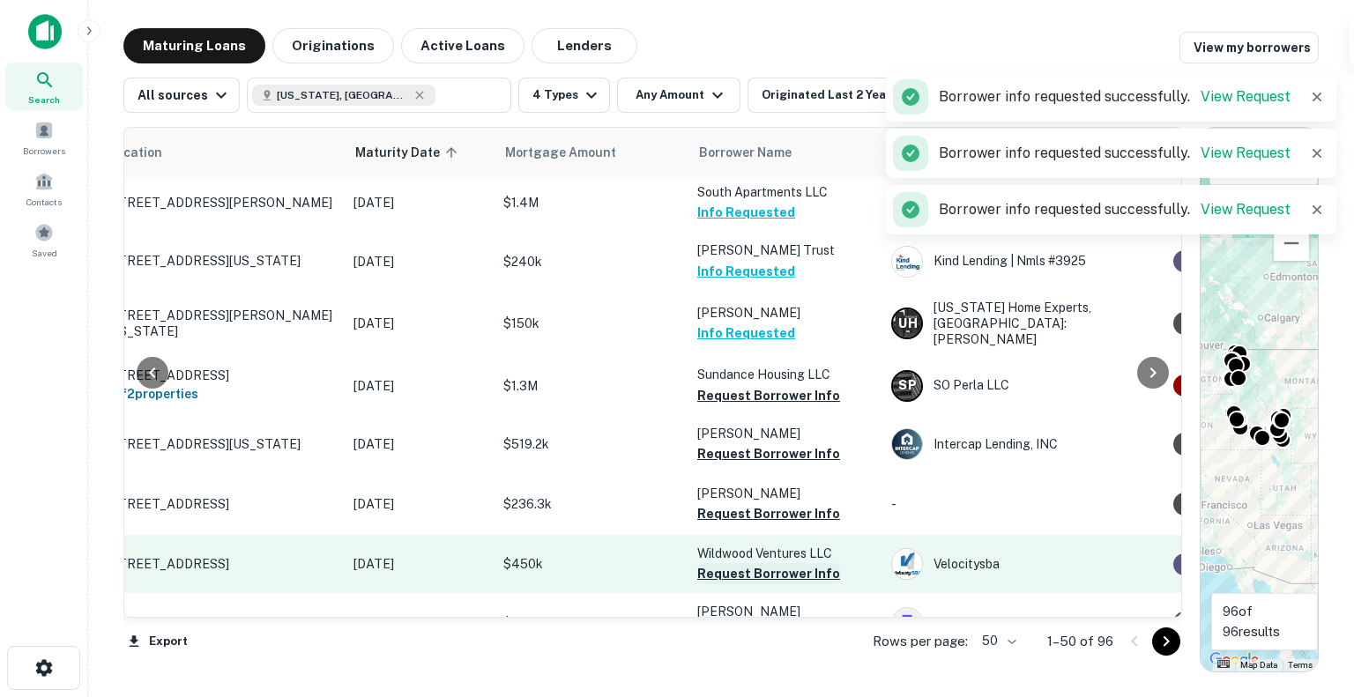
click at [754, 563] on button "Request Borrower Info" at bounding box center [768, 573] width 143 height 21
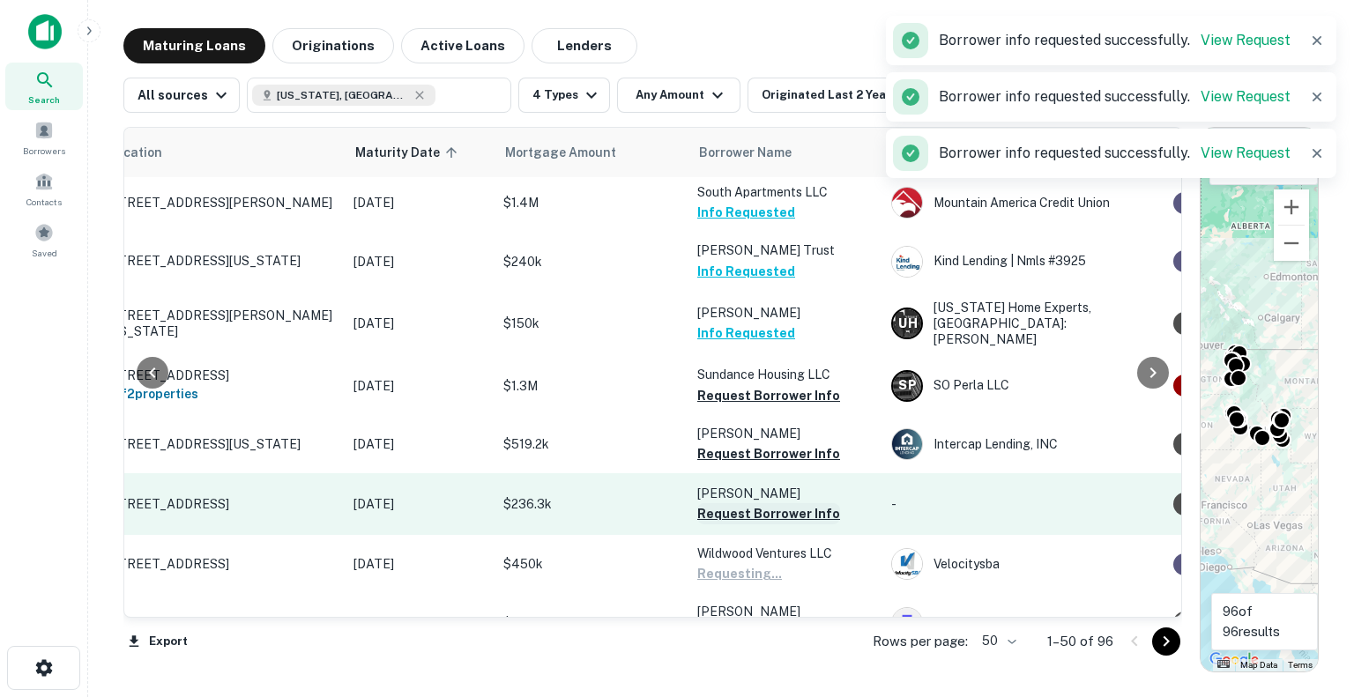
click at [762, 503] on button "Request Borrower Info" at bounding box center [768, 513] width 143 height 21
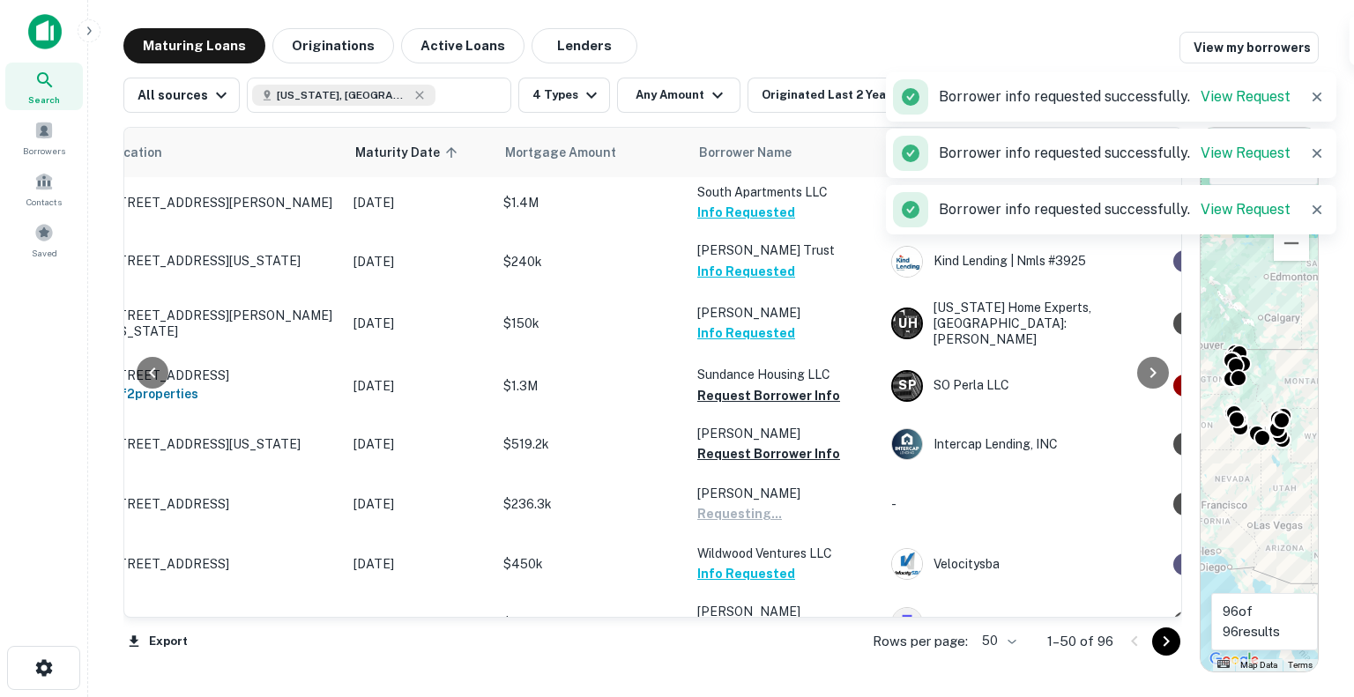
click at [750, 682] on button "Request Borrower Info" at bounding box center [768, 692] width 143 height 21
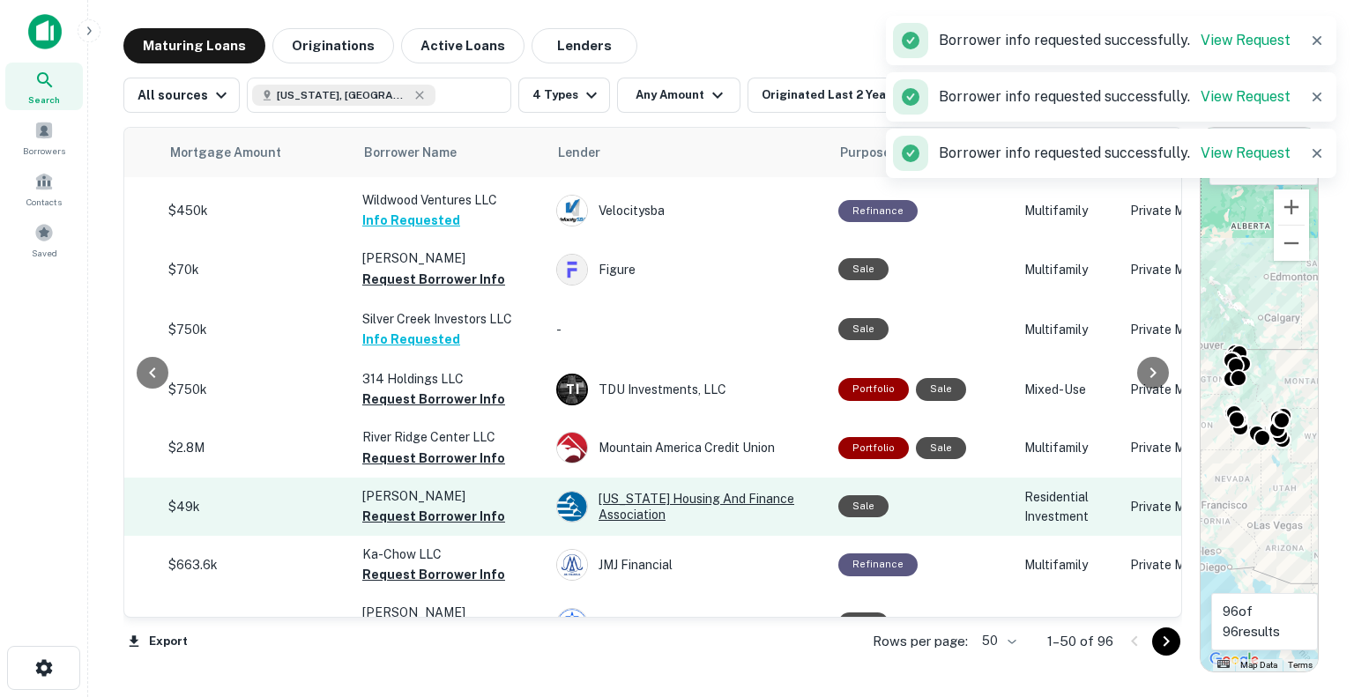
scroll to position [1939, 413]
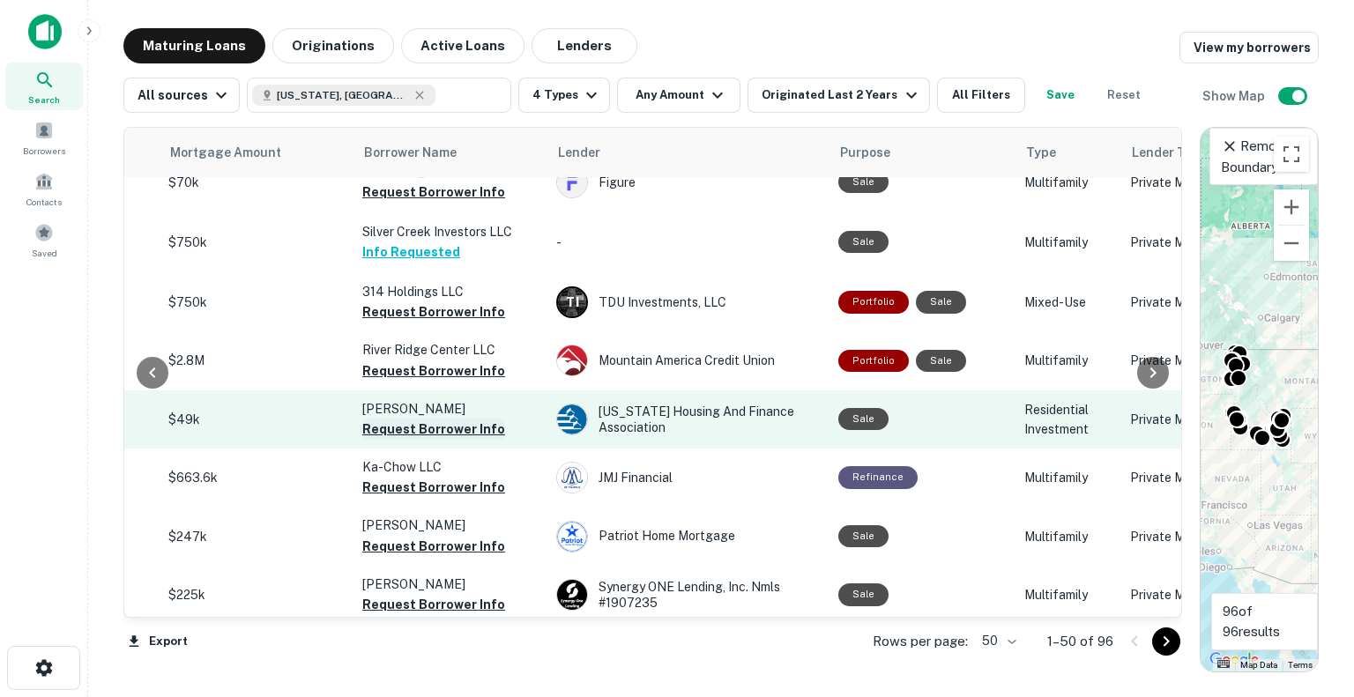
click at [430, 419] on button "Request Borrower Info" at bounding box center [433, 429] width 143 height 21
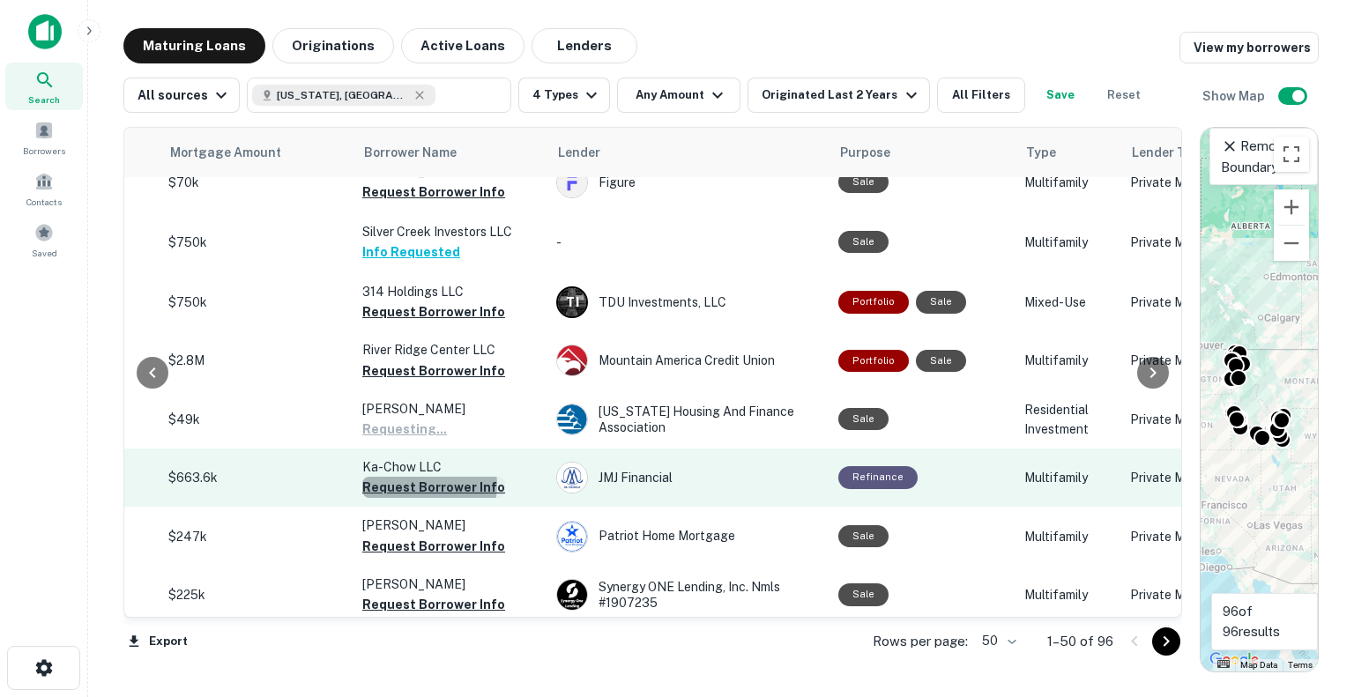
click at [425, 477] on button "Request Borrower Info" at bounding box center [433, 487] width 143 height 21
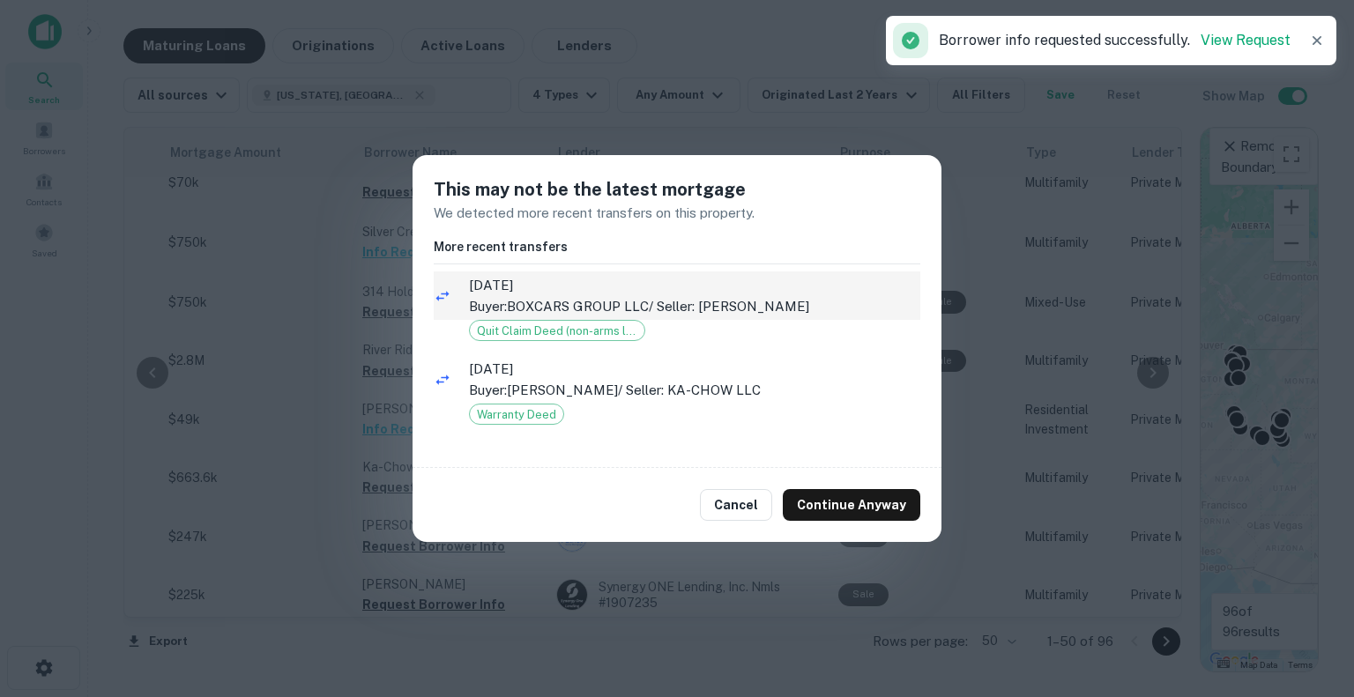
click at [875, 503] on button "Continue Anyway" at bounding box center [852, 505] width 138 height 32
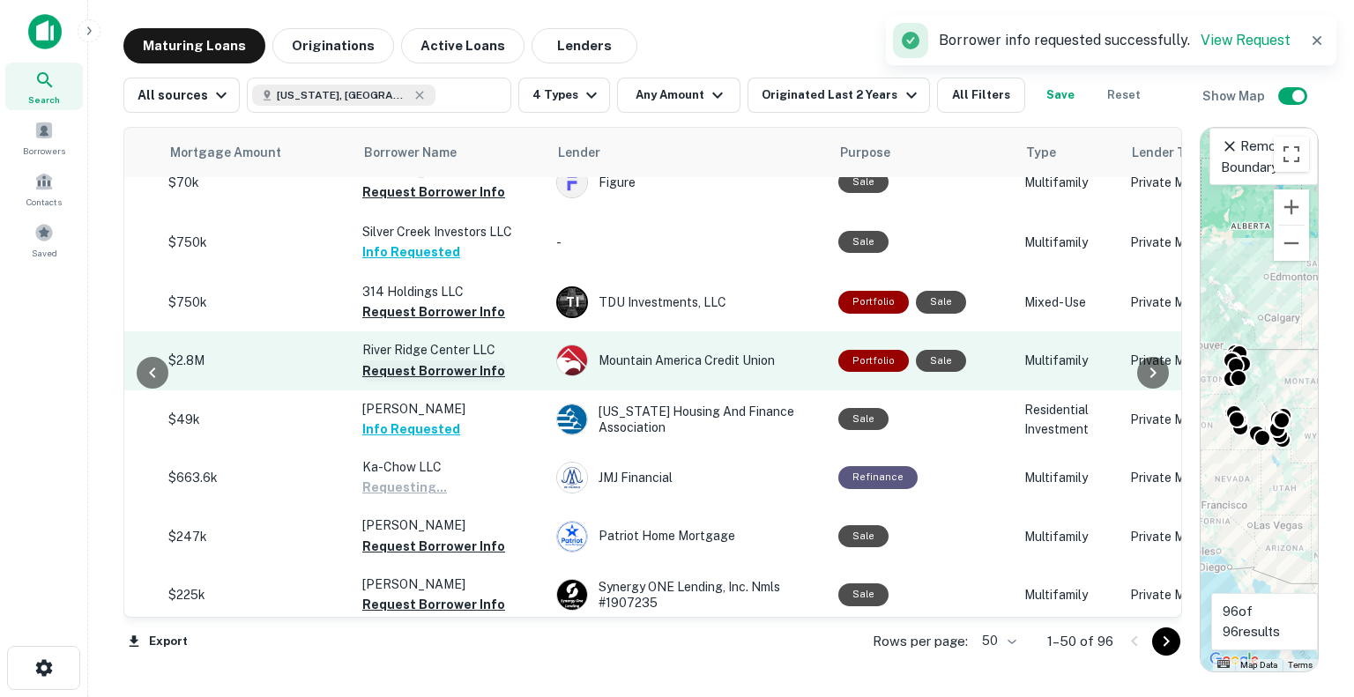
click at [392, 361] on button "Request Borrower Info" at bounding box center [433, 371] width 143 height 21
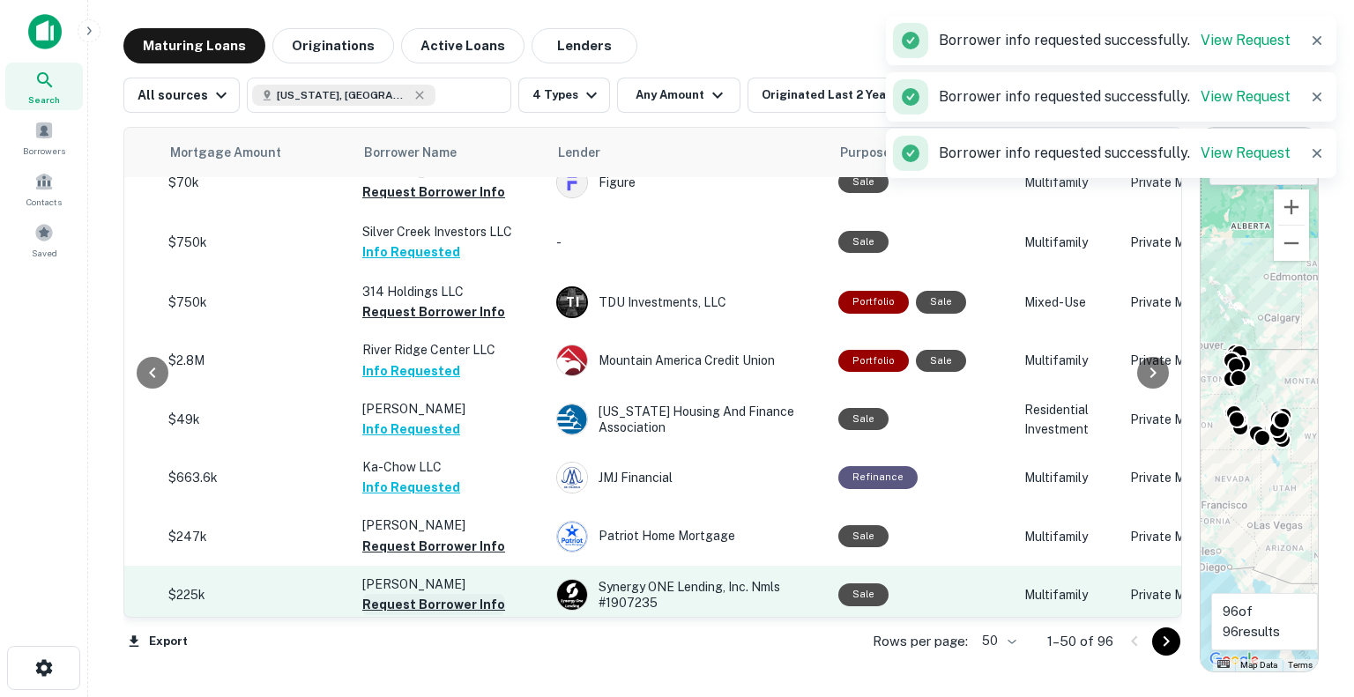
click at [423, 536] on button "Request Borrower Info" at bounding box center [433, 546] width 143 height 21
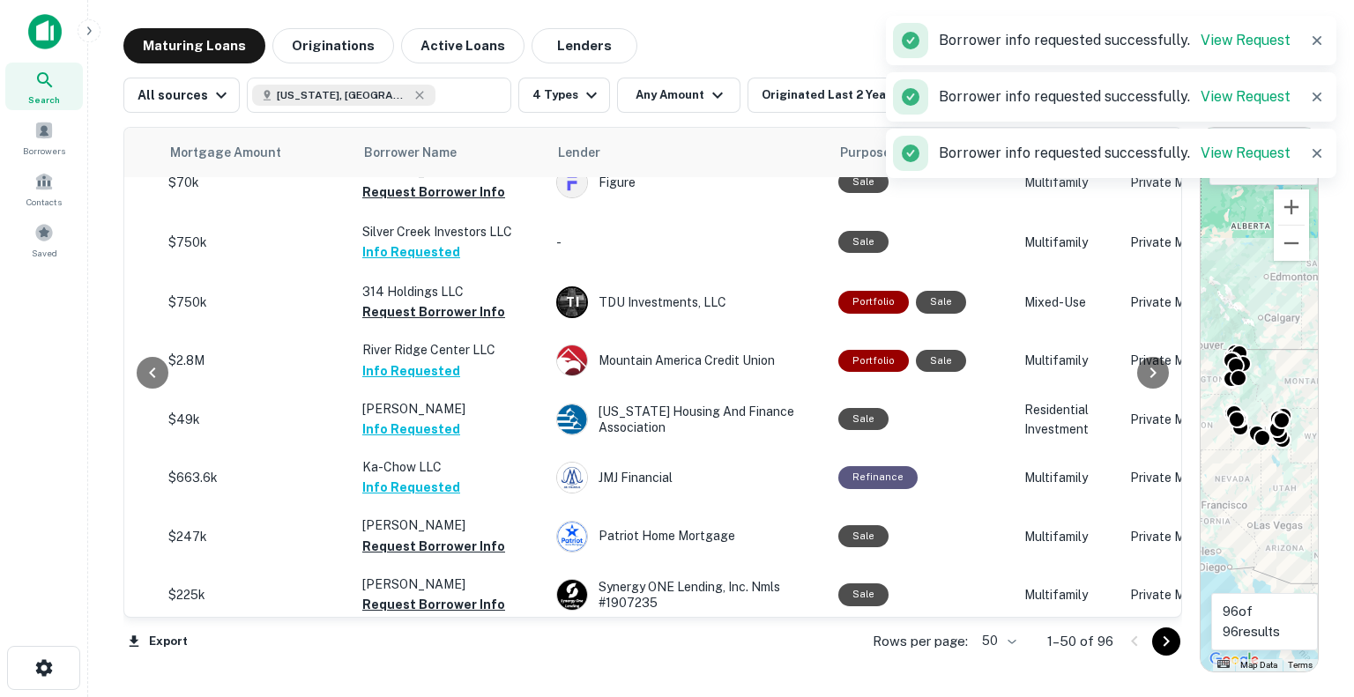
click at [429, 594] on button "Request Borrower Info" at bounding box center [433, 604] width 143 height 21
click at [429, 652] on button "Request Borrower Info" at bounding box center [433, 662] width 143 height 21
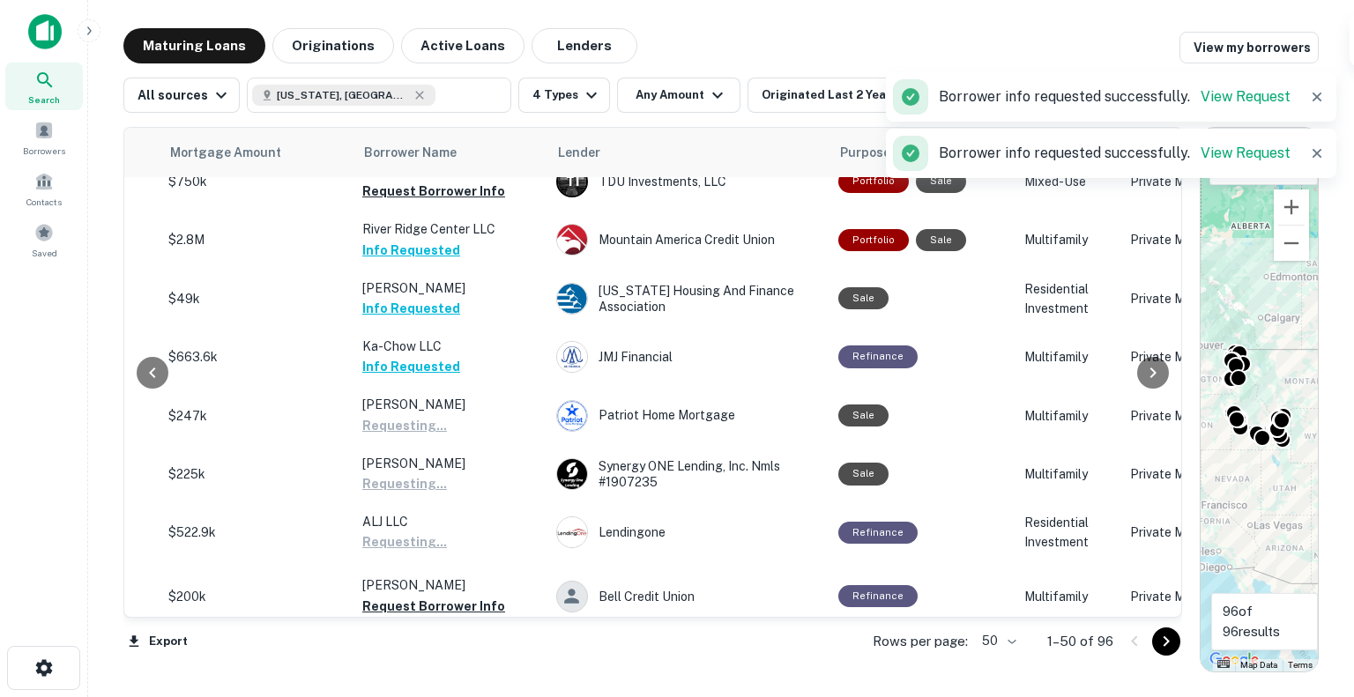
scroll to position [2116, 413]
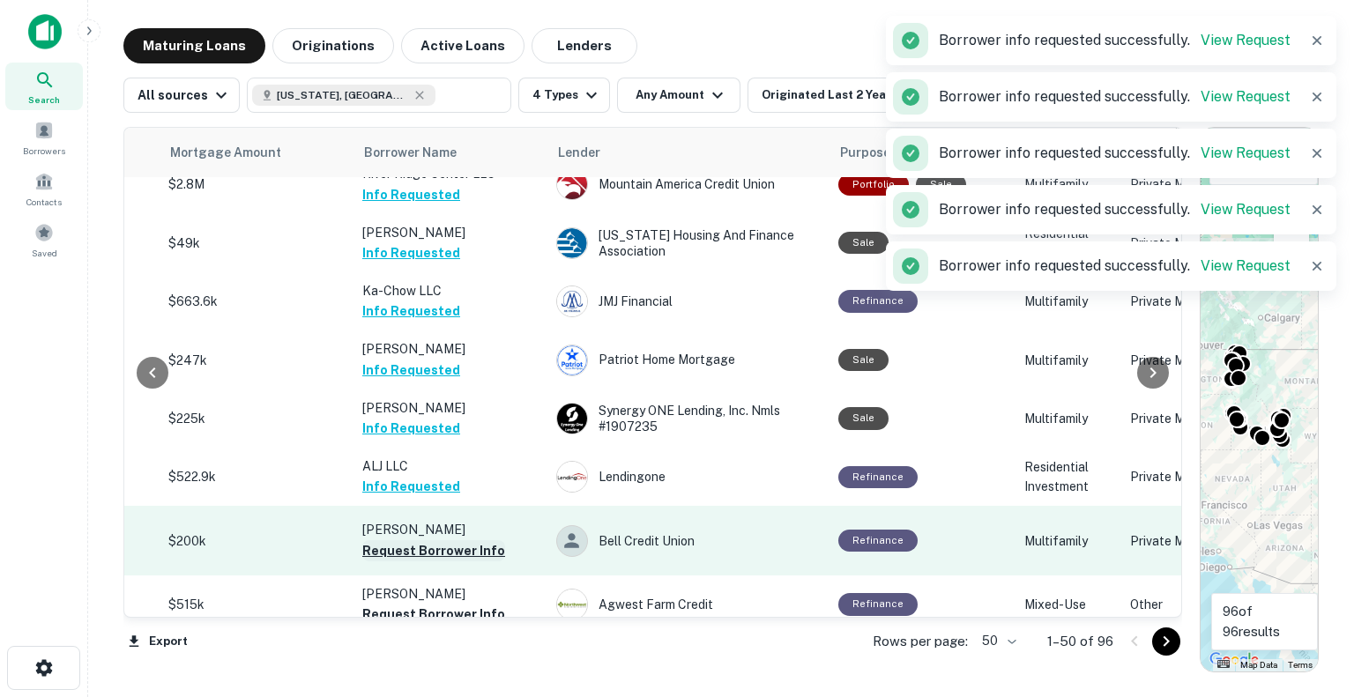
click at [443, 540] on button "Request Borrower Info" at bounding box center [433, 550] width 143 height 21
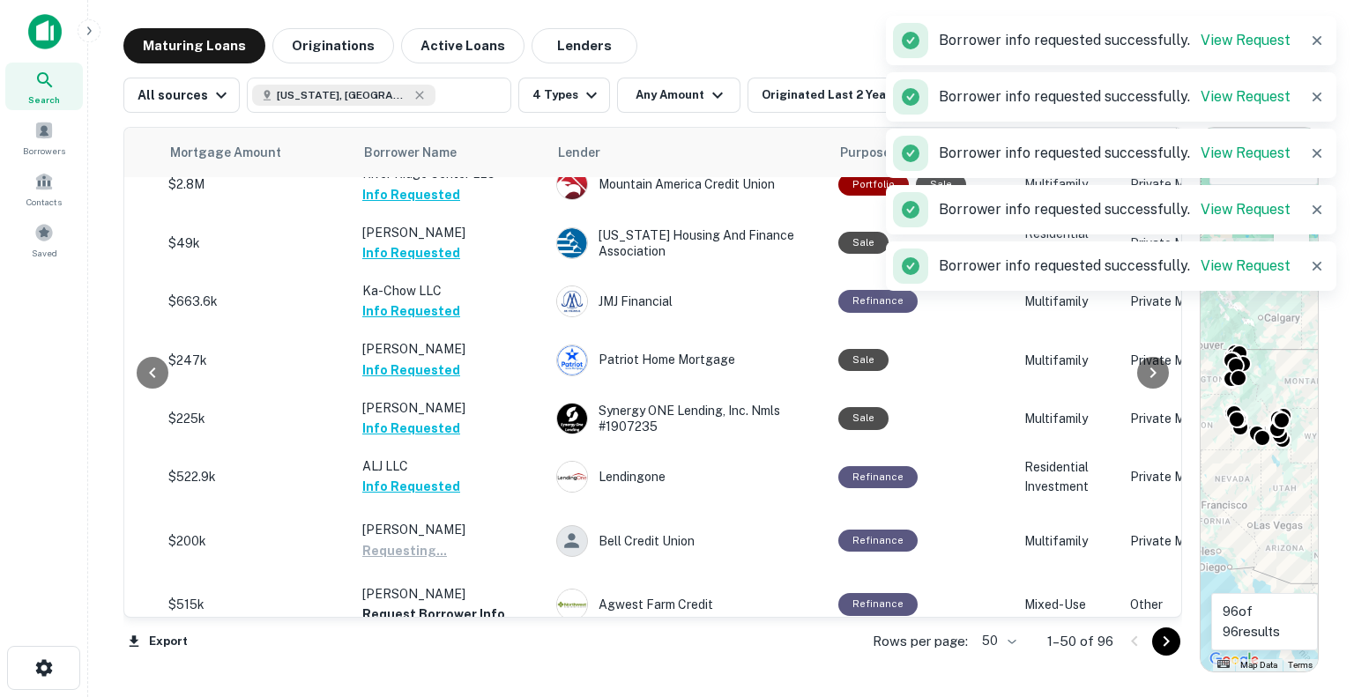
click at [442, 604] on button "Request Borrower Info" at bounding box center [433, 614] width 143 height 21
click at [446, 663] on button "Request Borrower Info" at bounding box center [433, 673] width 143 height 21
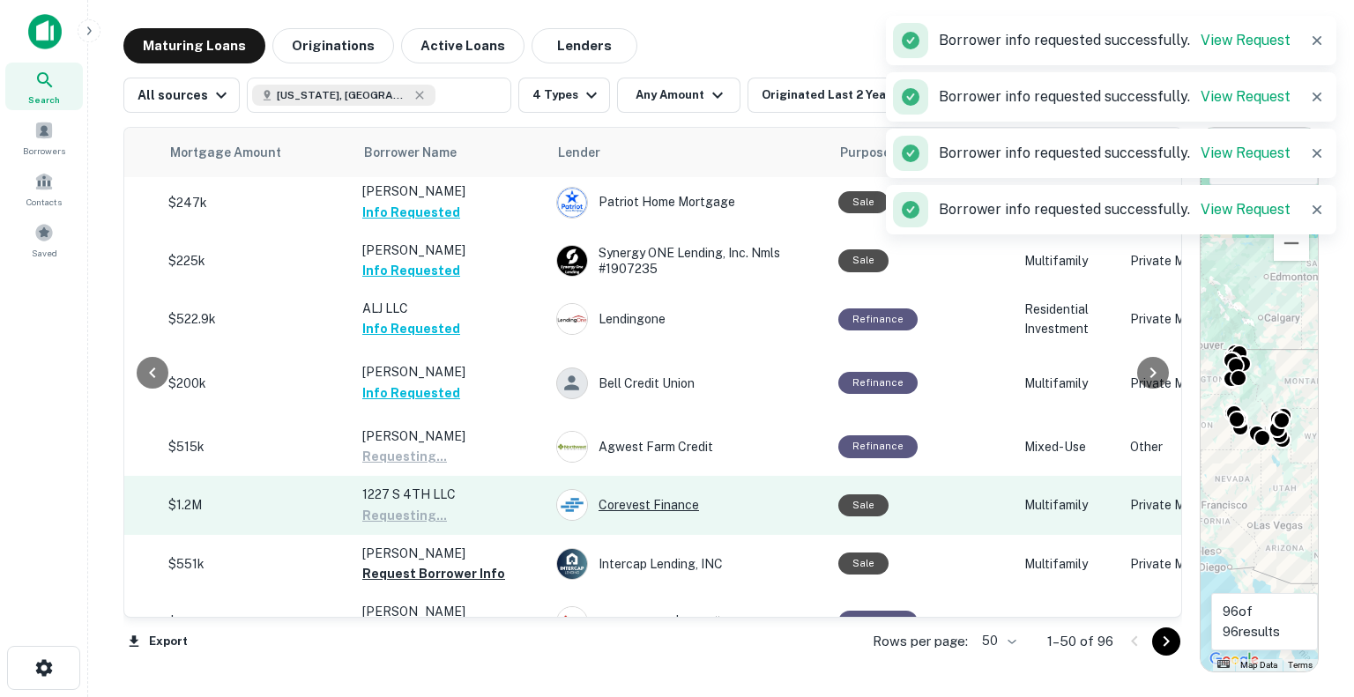
scroll to position [2292, 413]
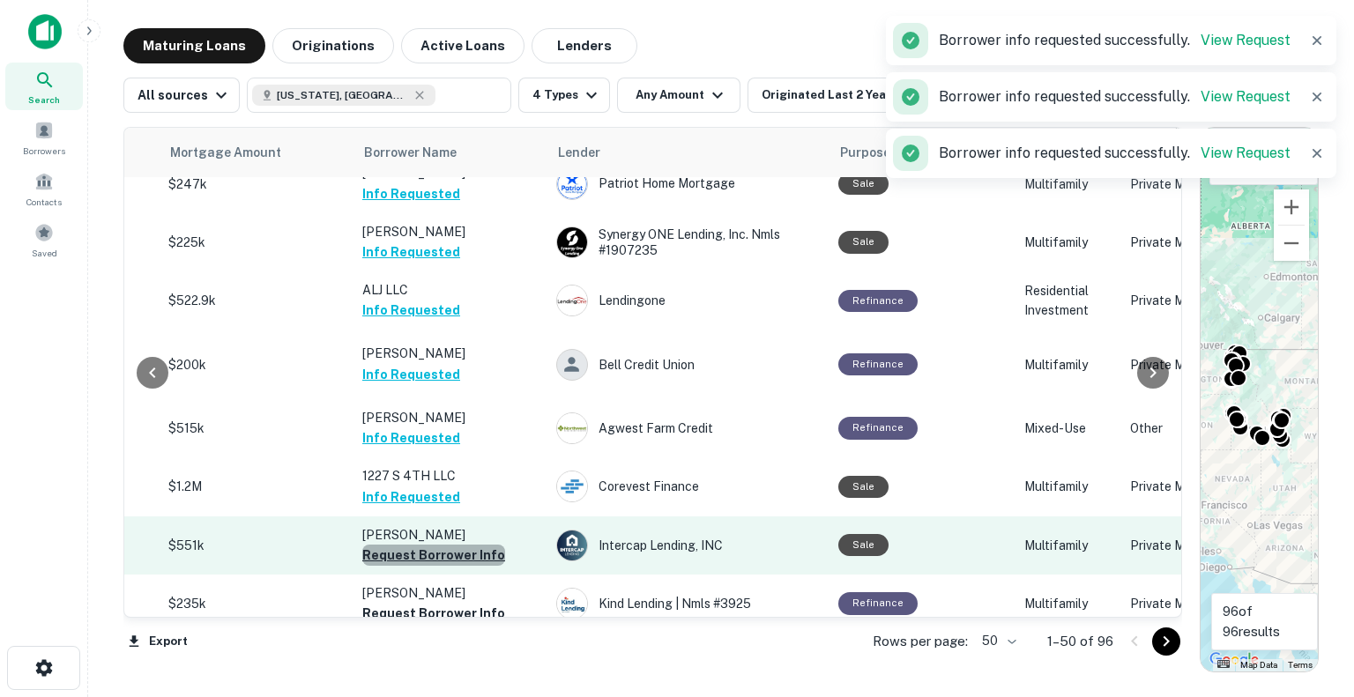
click at [450, 545] on button "Request Borrower Info" at bounding box center [433, 555] width 143 height 21
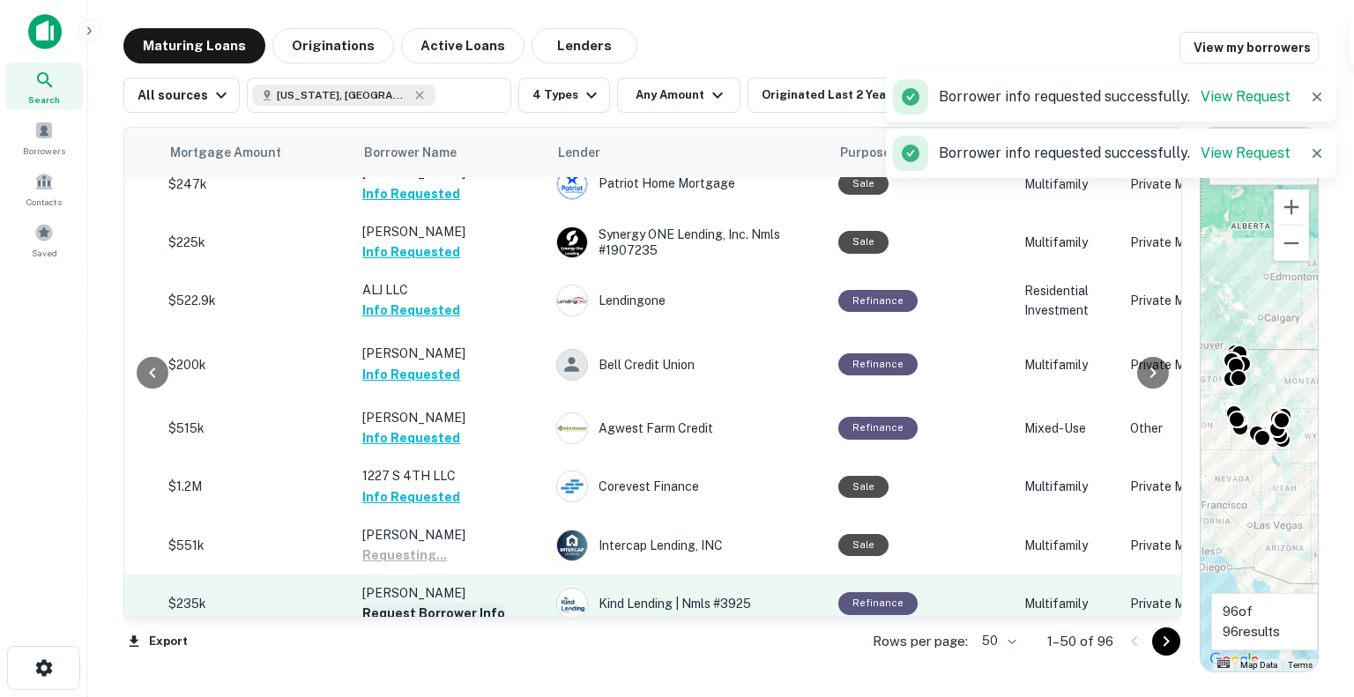
click at [439, 603] on button "Request Borrower Info" at bounding box center [433, 613] width 143 height 21
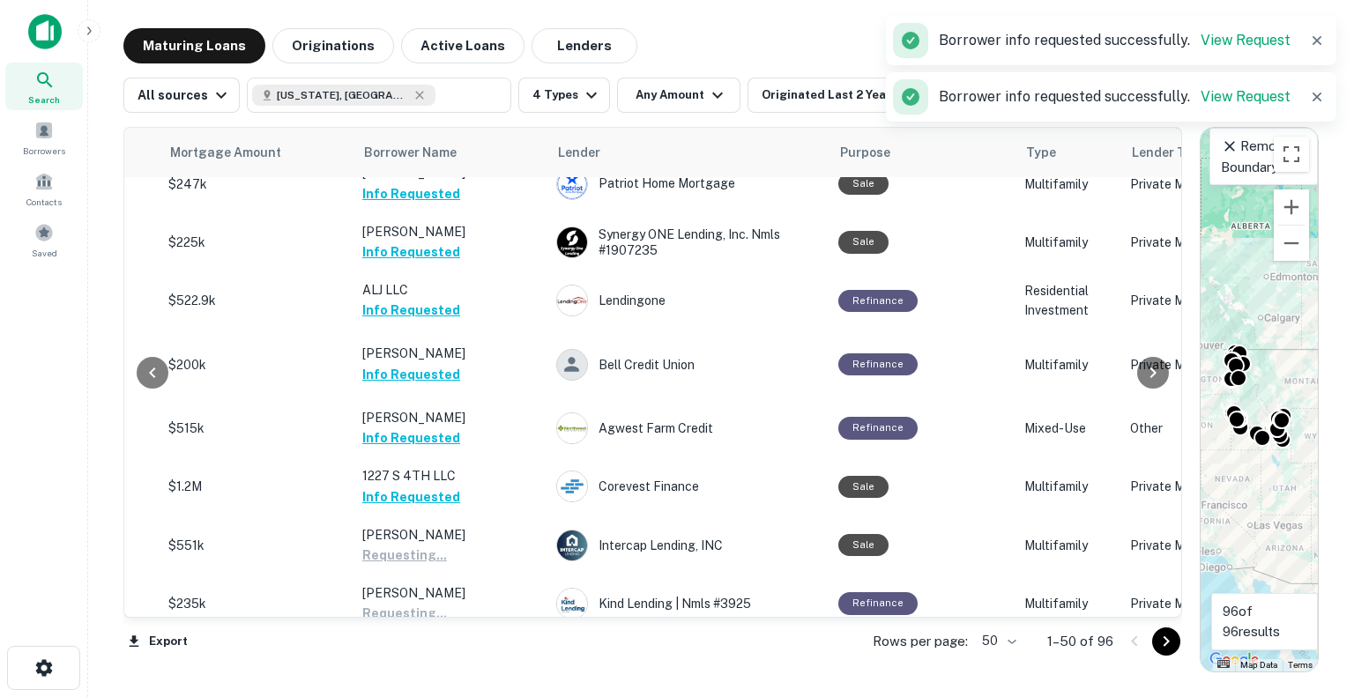
click at [437, 662] on button "Request Borrower Info" at bounding box center [433, 672] width 143 height 21
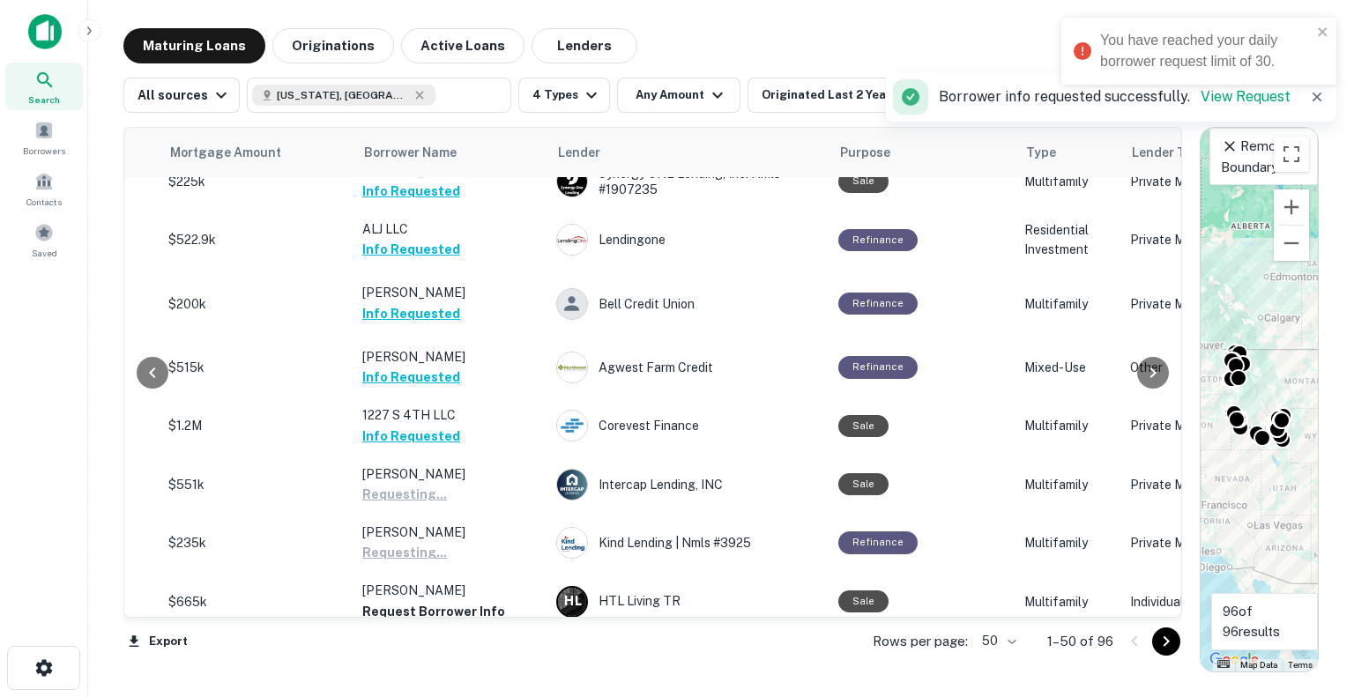
scroll to position [2380, 413]
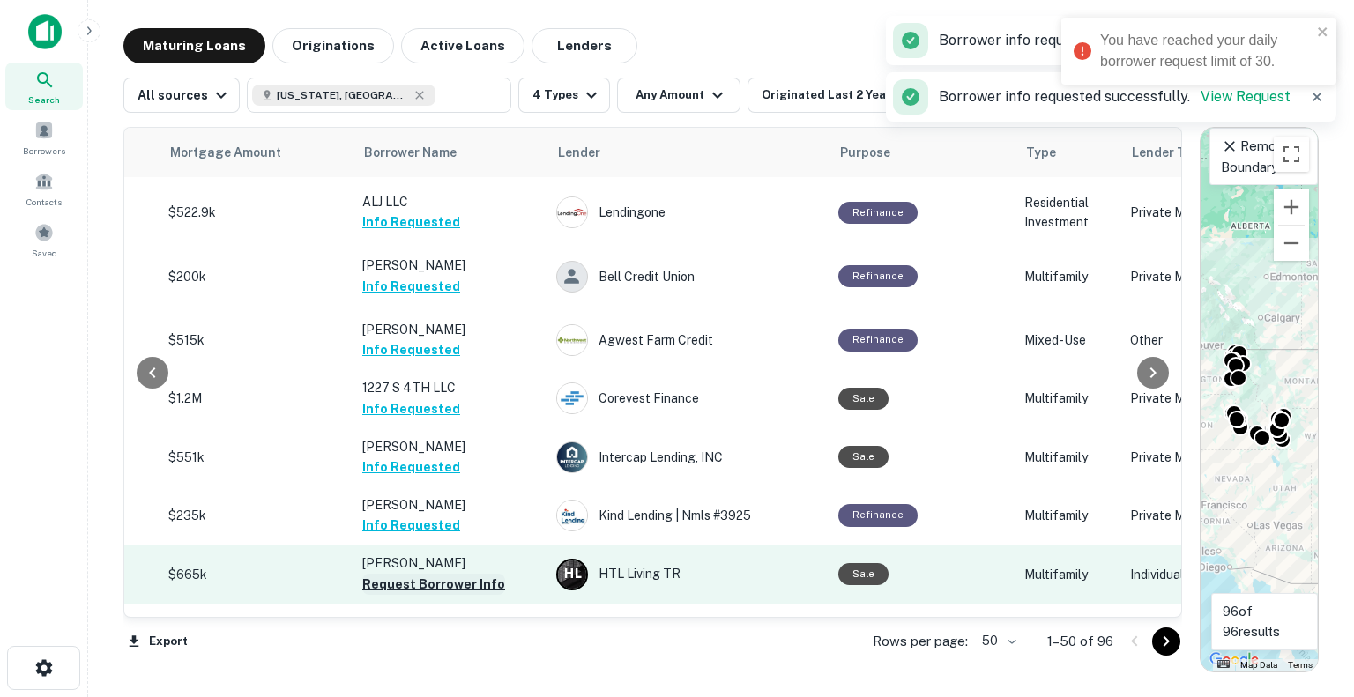
click at [425, 574] on button "Request Borrower Info" at bounding box center [433, 584] width 143 height 21
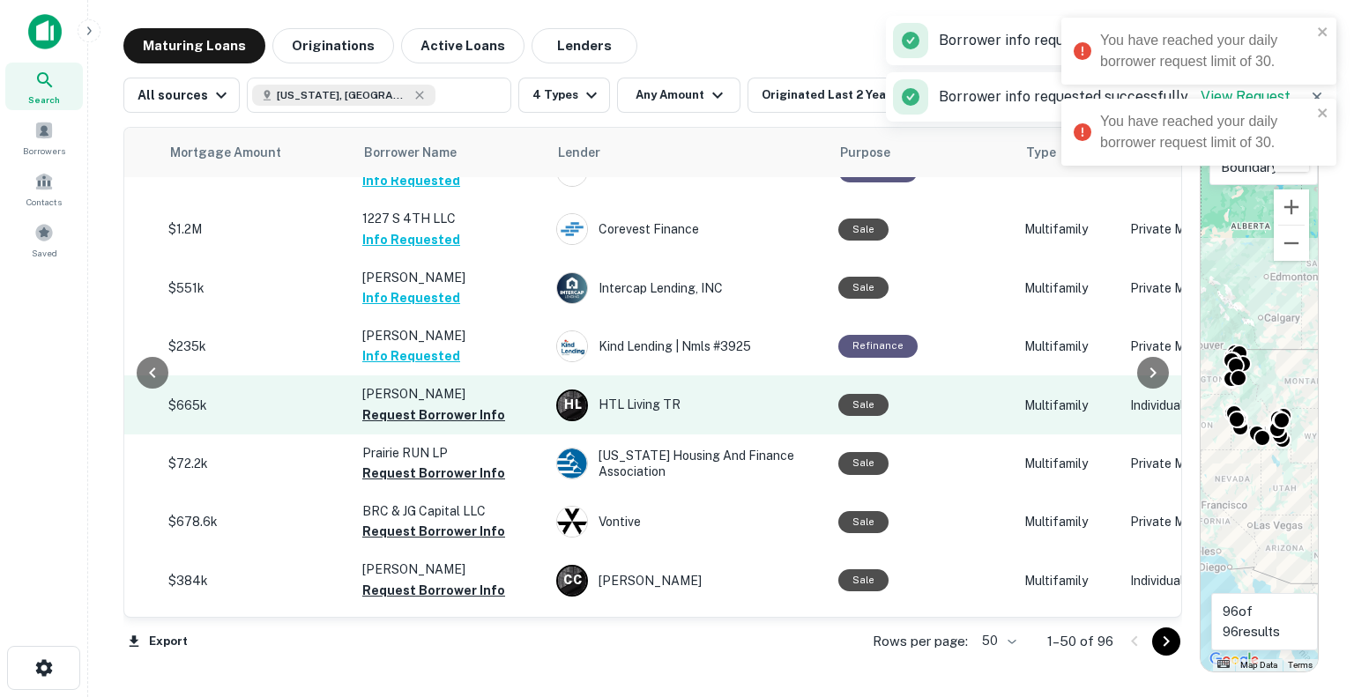
scroll to position [2557, 413]
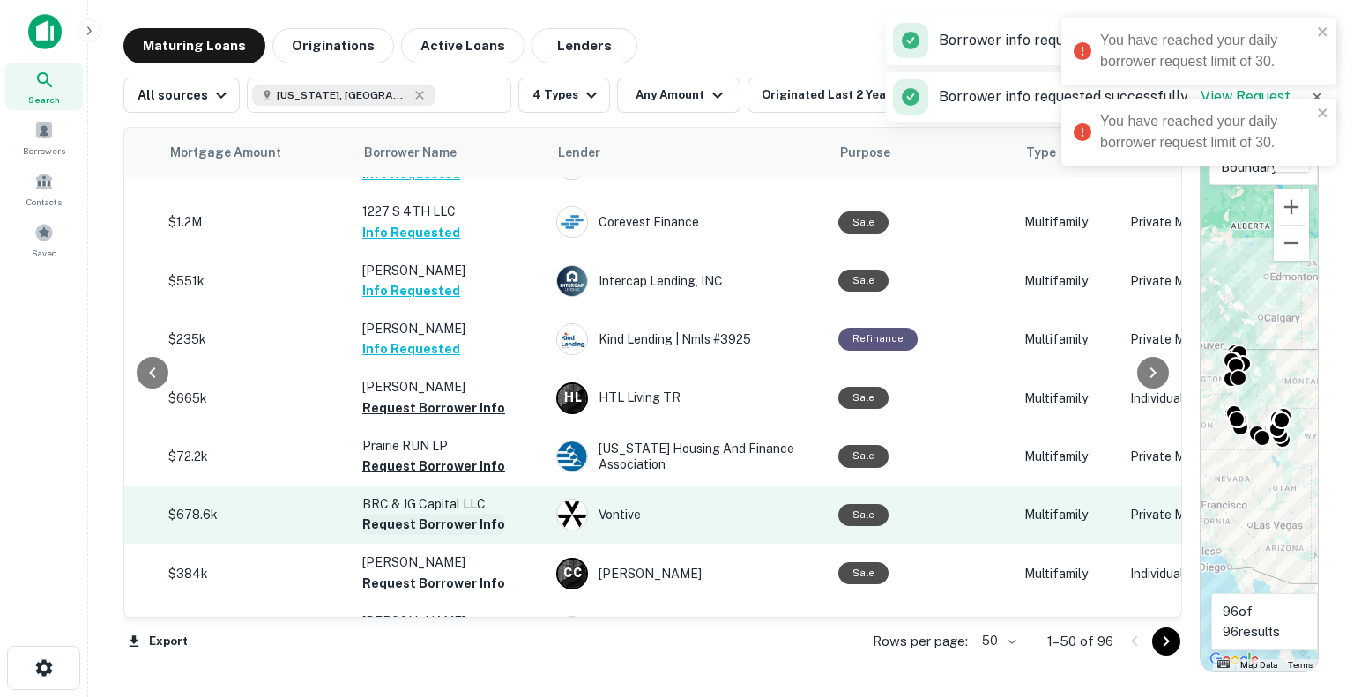
click at [412, 514] on button "Request Borrower Info" at bounding box center [433, 524] width 143 height 21
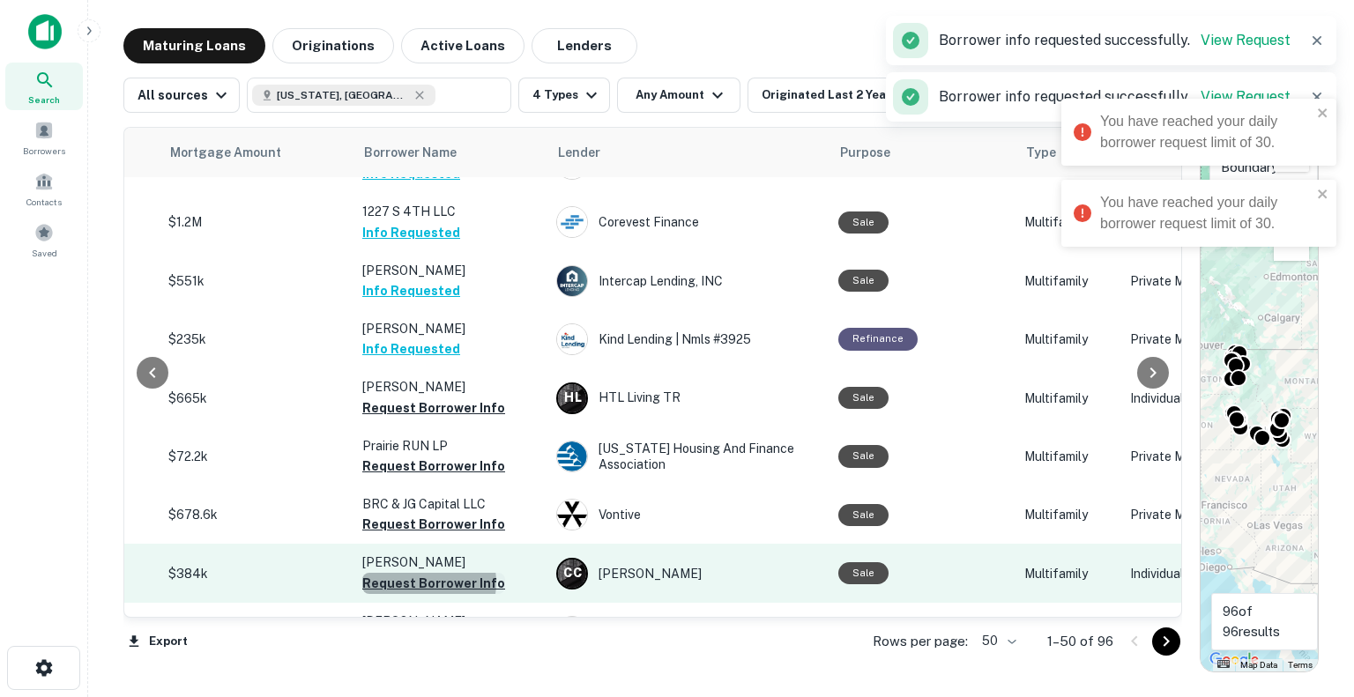
click at [420, 573] on button "Request Borrower Info" at bounding box center [433, 583] width 143 height 21
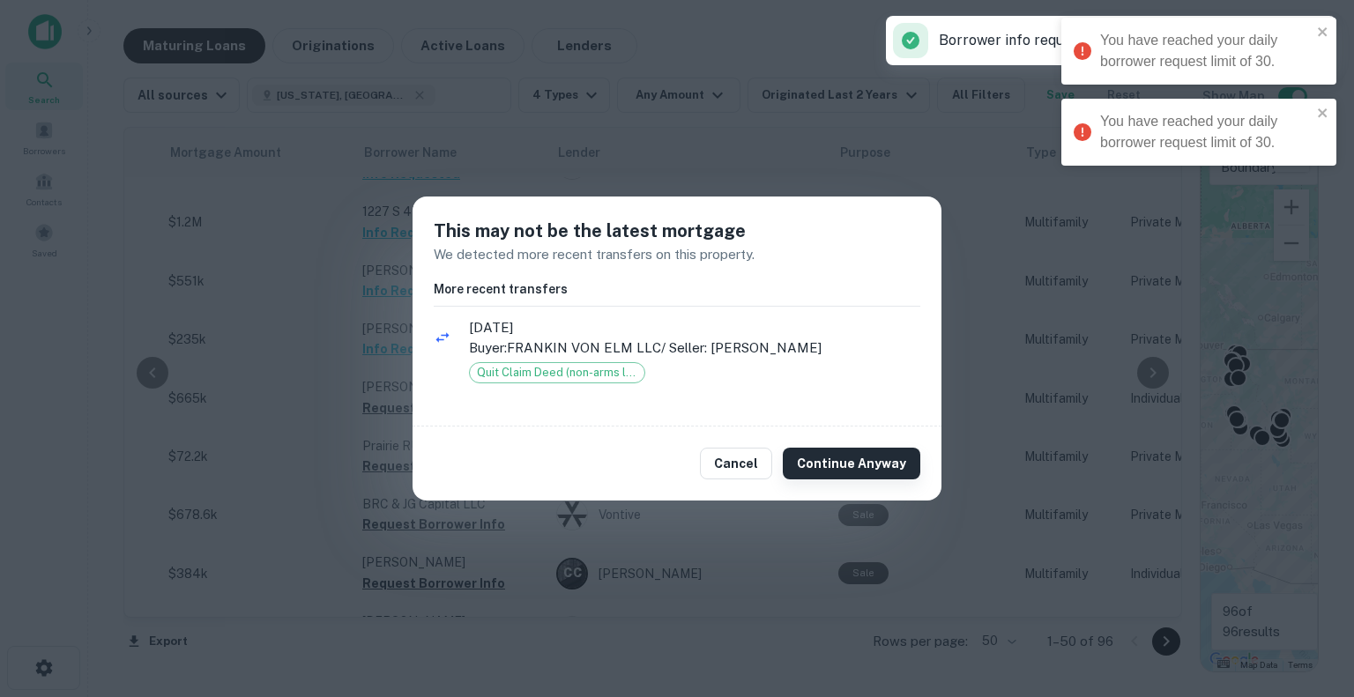
click at [852, 477] on button "Continue Anyway" at bounding box center [852, 464] width 138 height 32
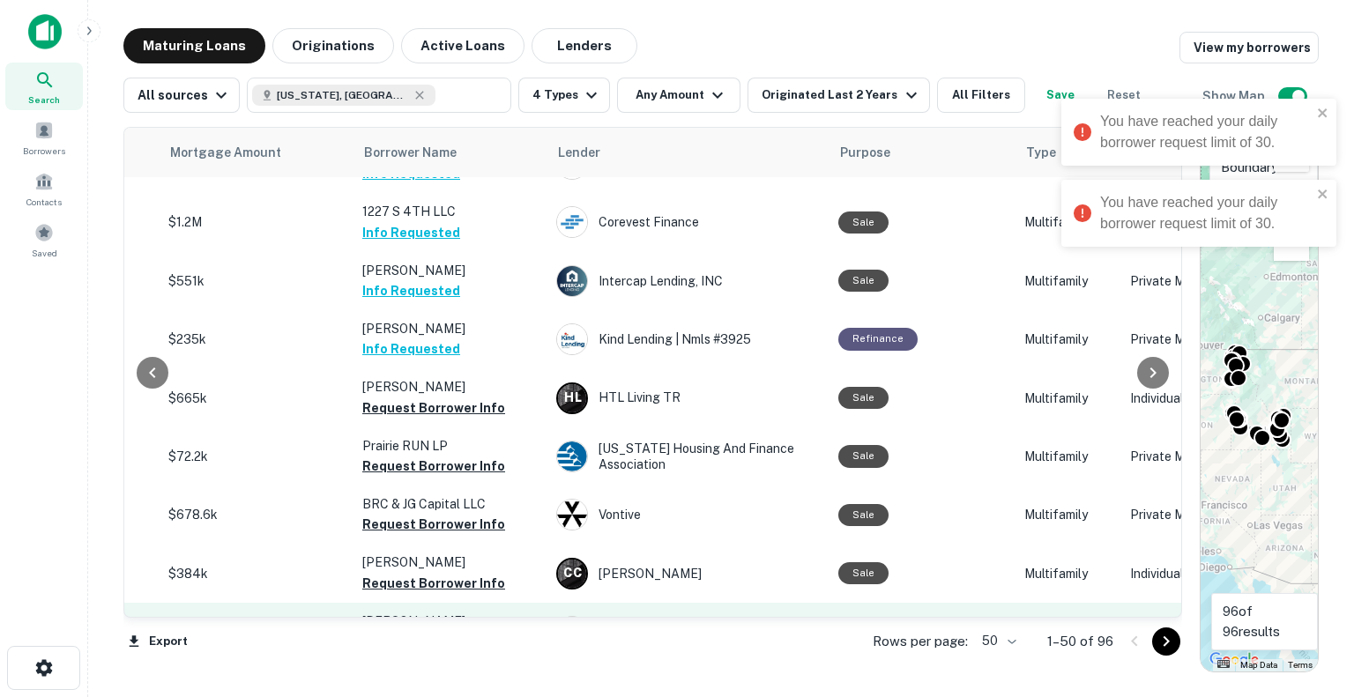
click at [423, 631] on button "Request Borrower Info" at bounding box center [433, 641] width 143 height 21
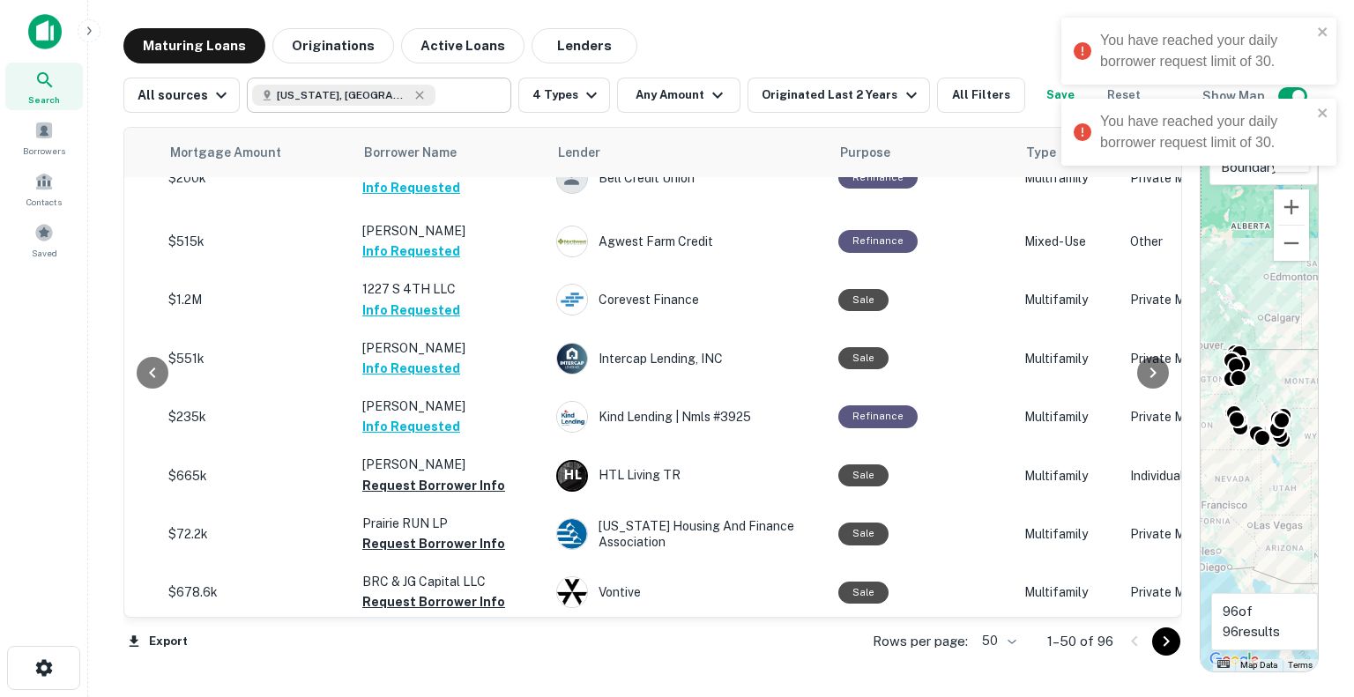
scroll to position [2478, 413]
